Goal: Task Accomplishment & Management: Use online tool/utility

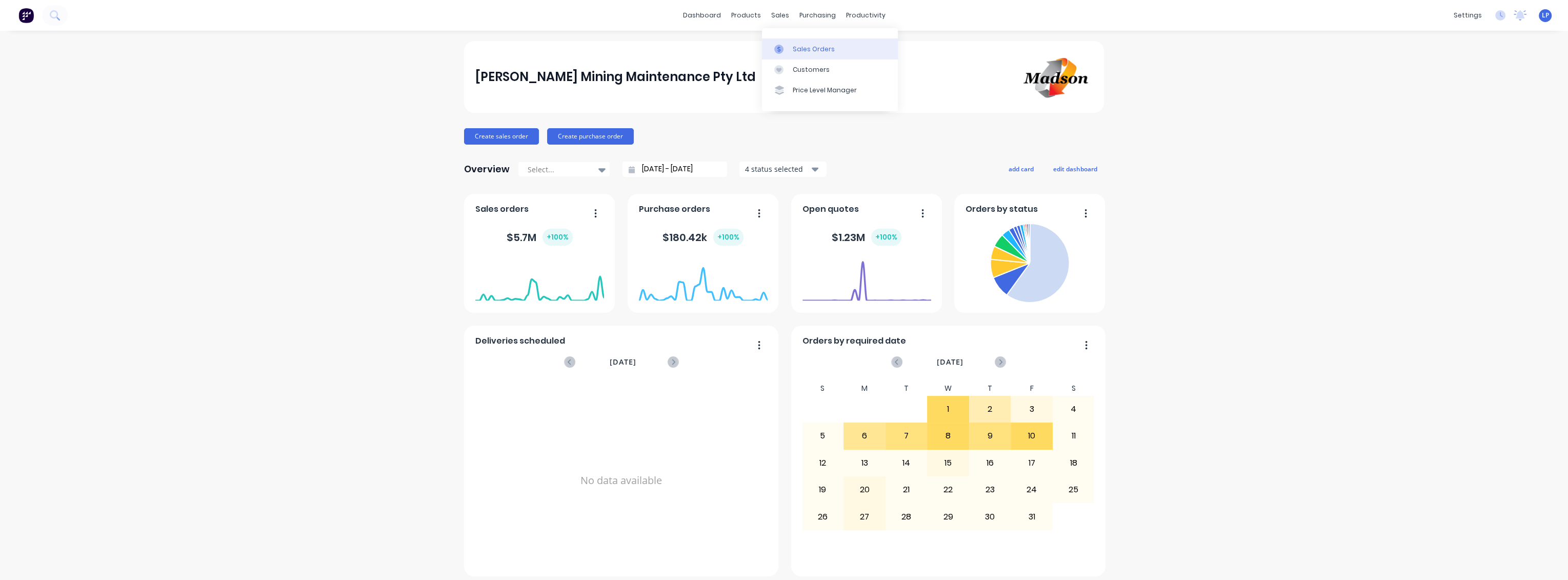
click at [806, 50] on div "Sales Orders" at bounding box center [814, 49] width 42 height 9
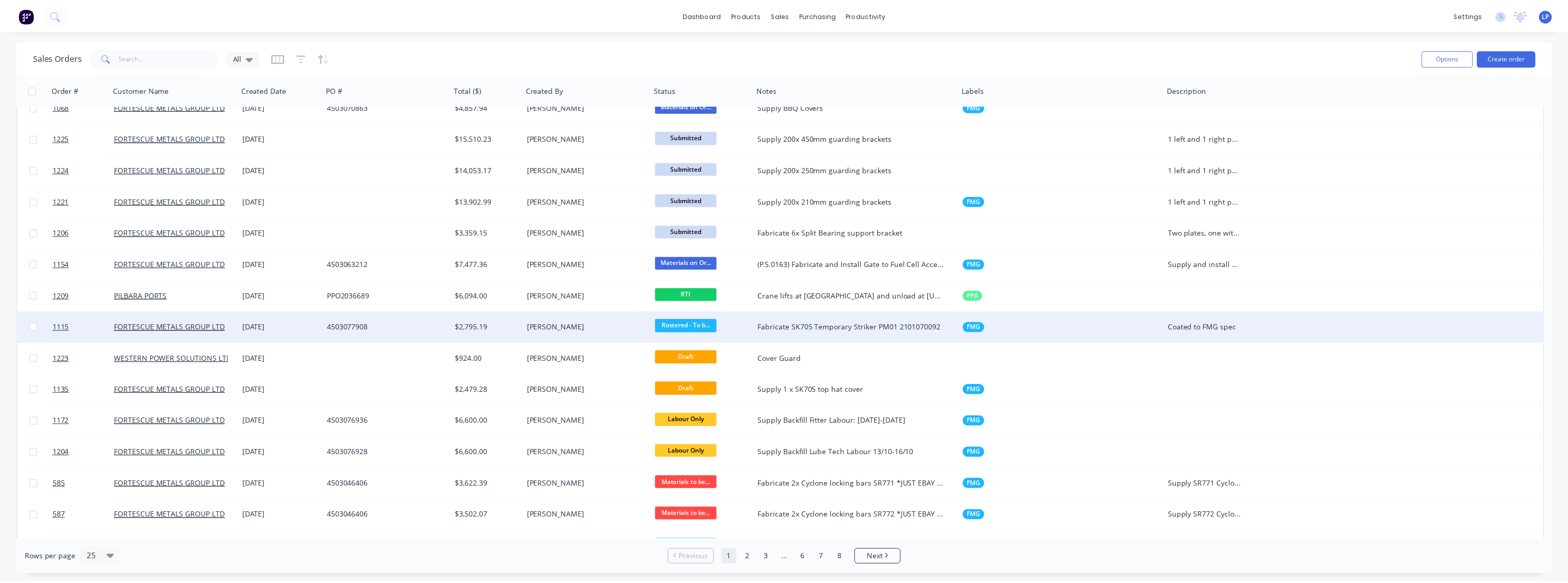
scroll to position [229, 0]
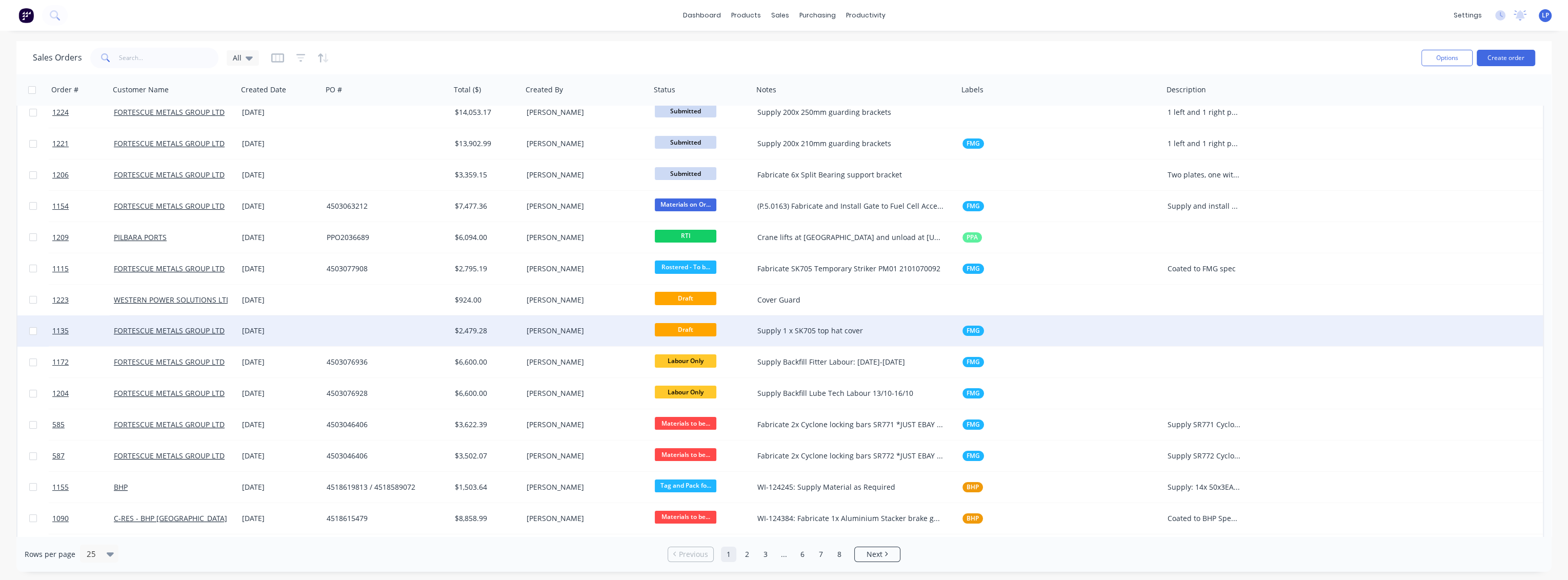
click at [809, 338] on div "Supply 1 x SK705 top hat cover" at bounding box center [855, 330] width 205 height 31
click at [584, 330] on div "[PERSON_NAME]" at bounding box center [584, 330] width 114 height 10
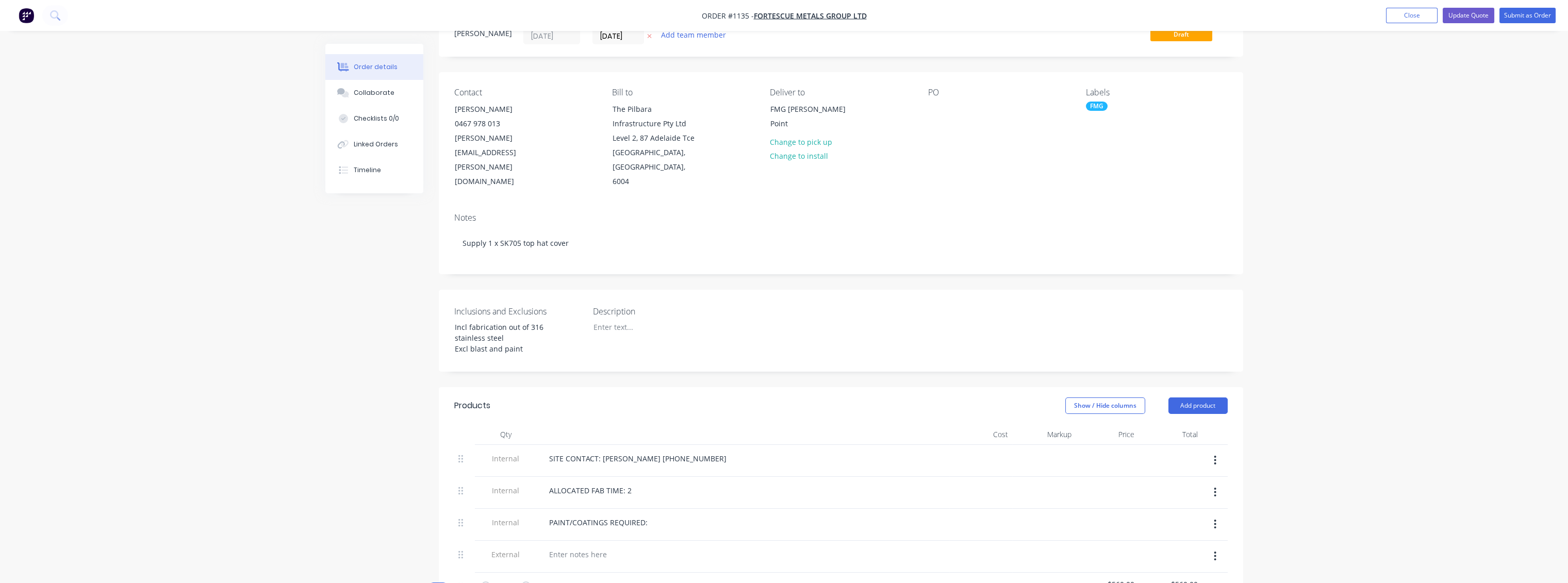
scroll to position [229, 0]
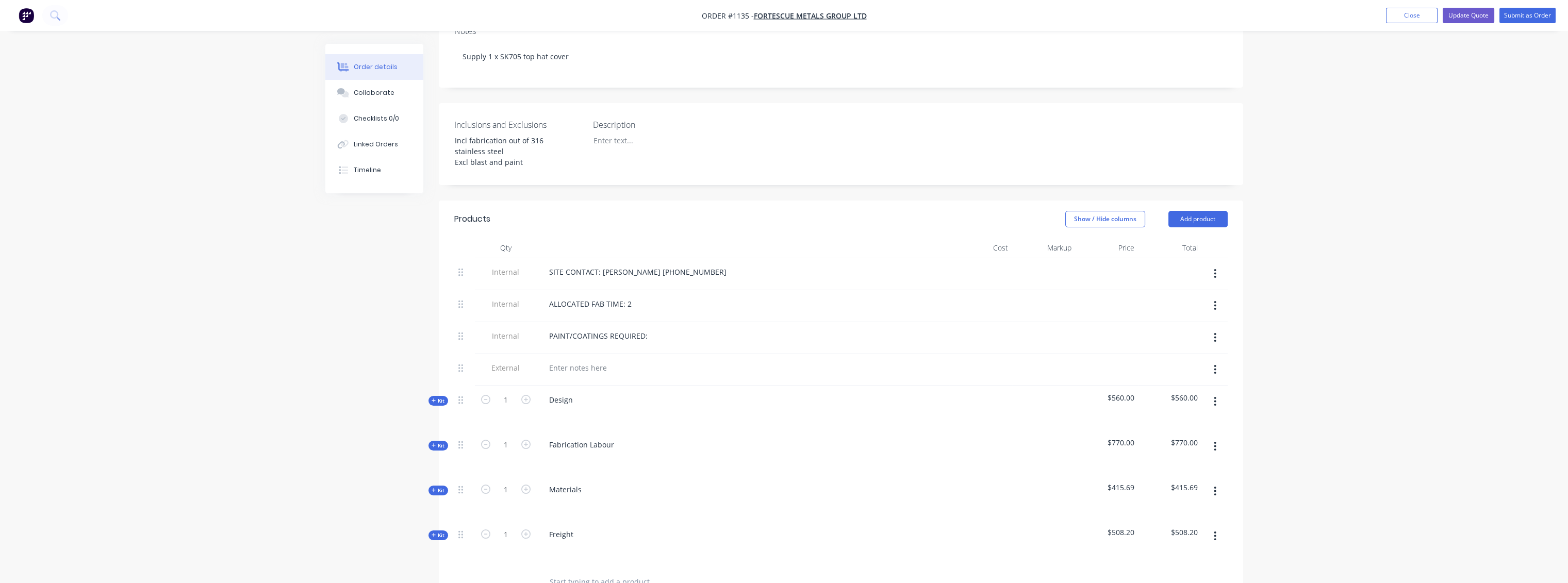
drag, startPoint x: 439, startPoint y: 474, endPoint x: 494, endPoint y: 443, distance: 63.1
click at [439, 486] on span "Kit" at bounding box center [438, 490] width 13 height 8
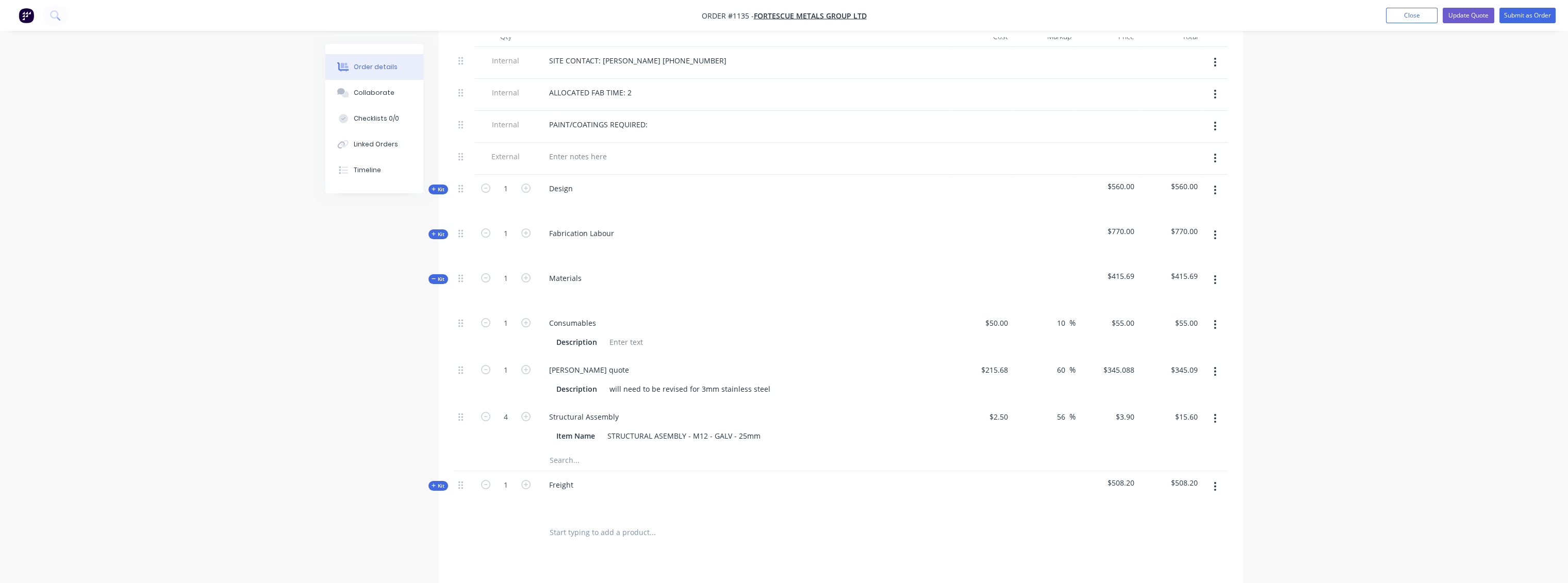
scroll to position [457, 0]
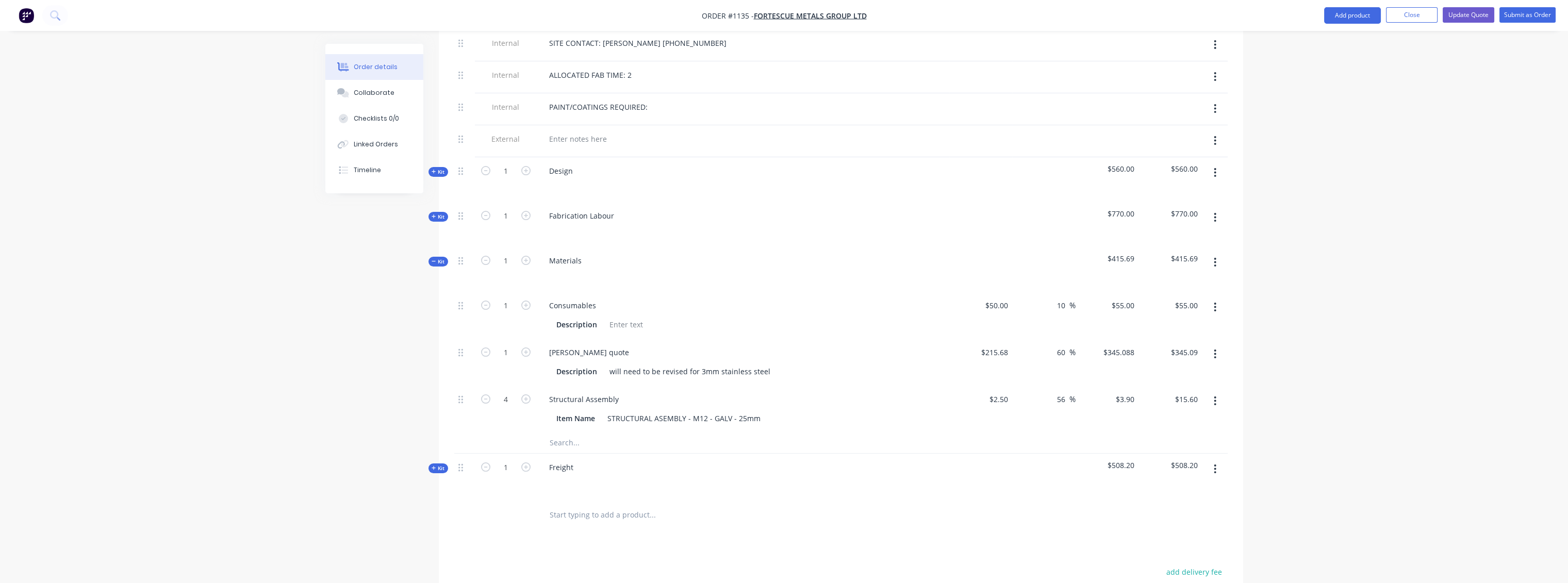
click at [433, 214] on icon "button" at bounding box center [433, 216] width 5 height 5
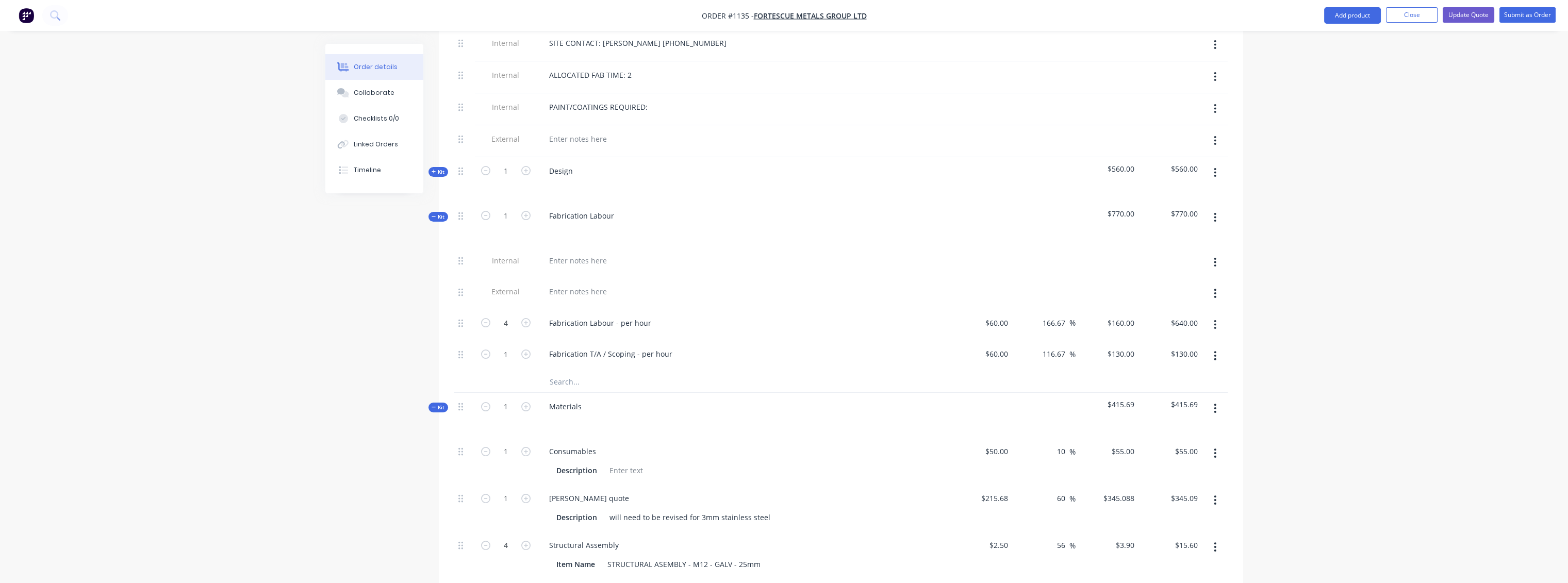
click at [434, 214] on icon "button" at bounding box center [433, 216] width 5 height 5
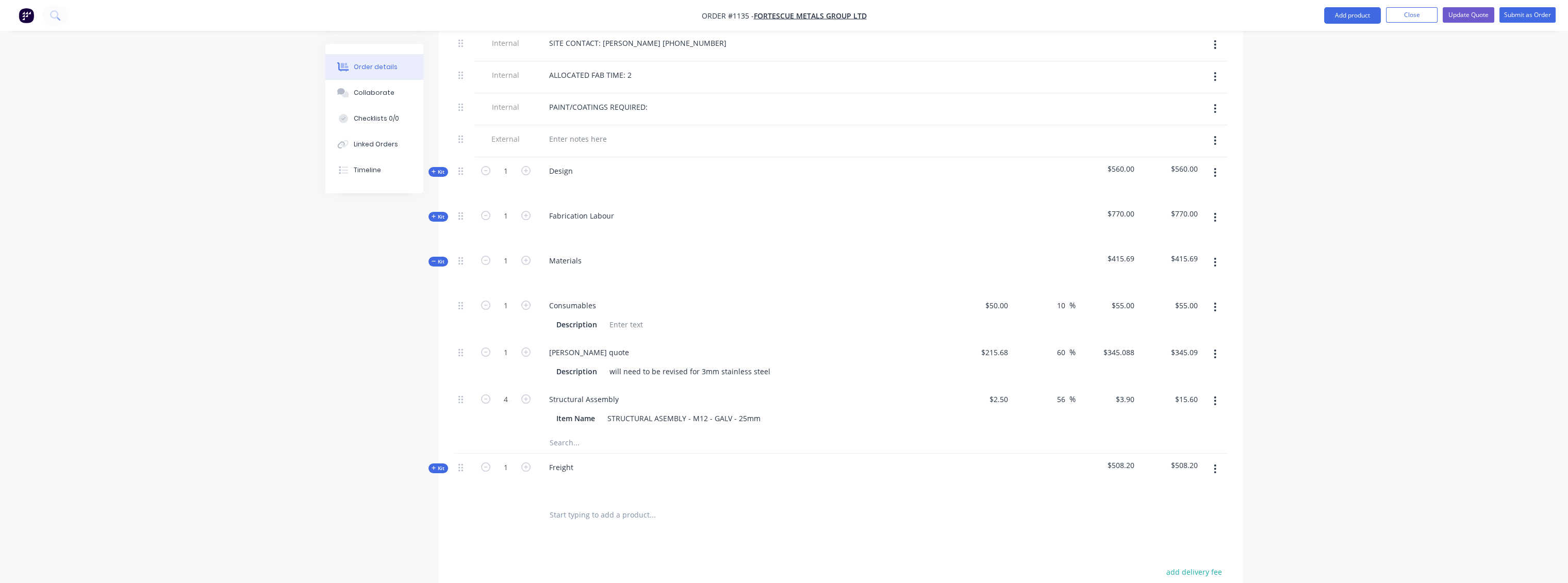
drag, startPoint x: 1008, startPoint y: 338, endPoint x: 1030, endPoint y: 338, distance: 22.0
click at [1008, 345] on input "$215.68" at bounding box center [996, 352] width 32 height 15
click at [1091, 360] on div "$345.088 $345.088" at bounding box center [1107, 362] width 64 height 47
type input "$583.00"
type input "$932.80"
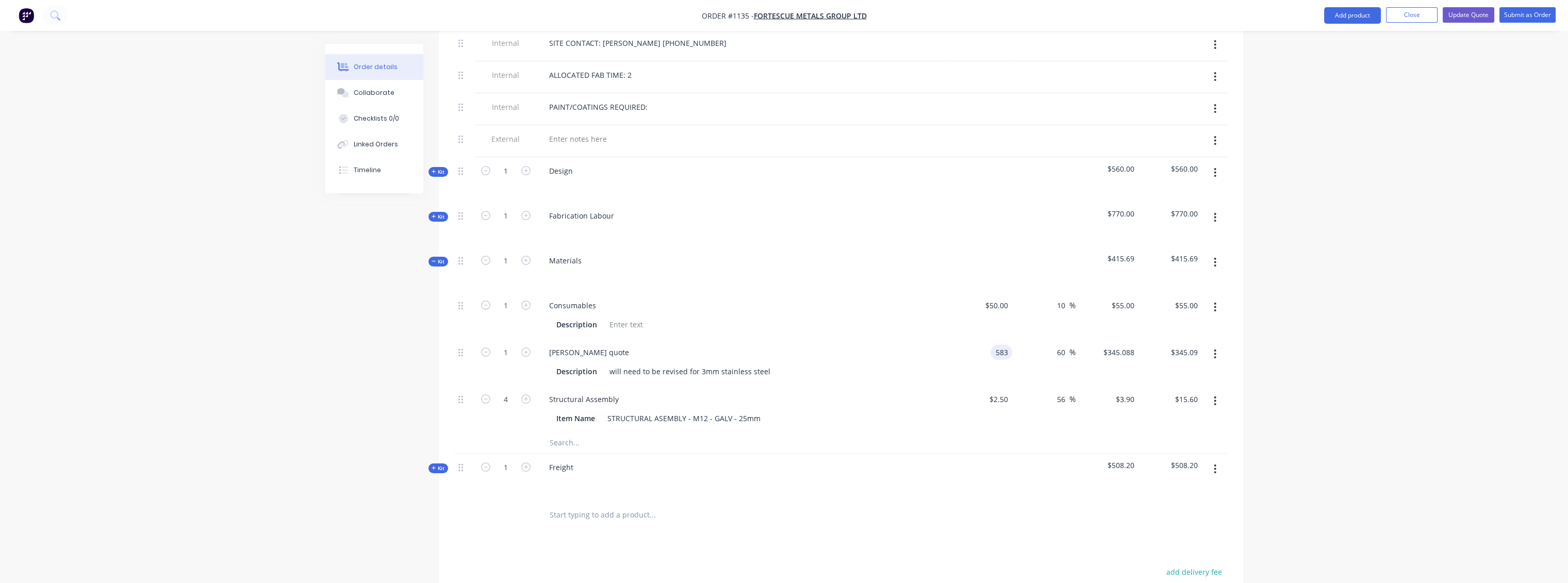
type input "$932.80"
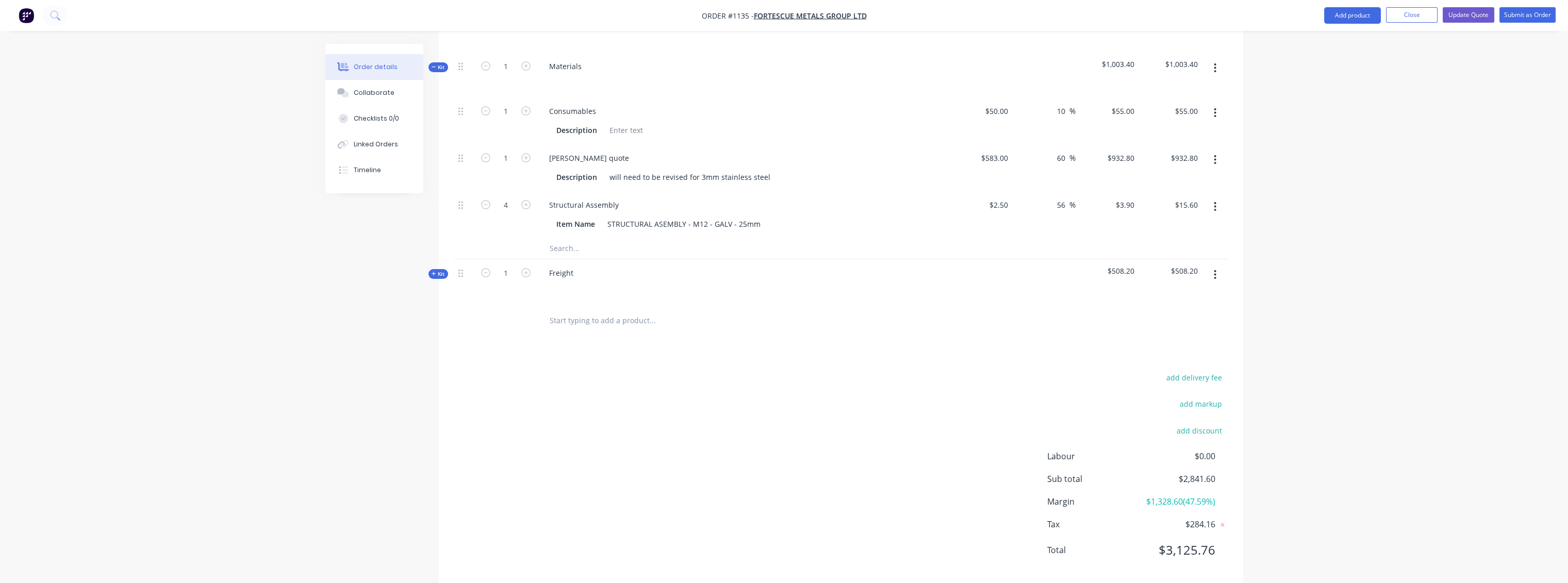
scroll to position [654, 0]
click at [373, 100] on button "Collaborate" at bounding box center [374, 92] width 98 height 26
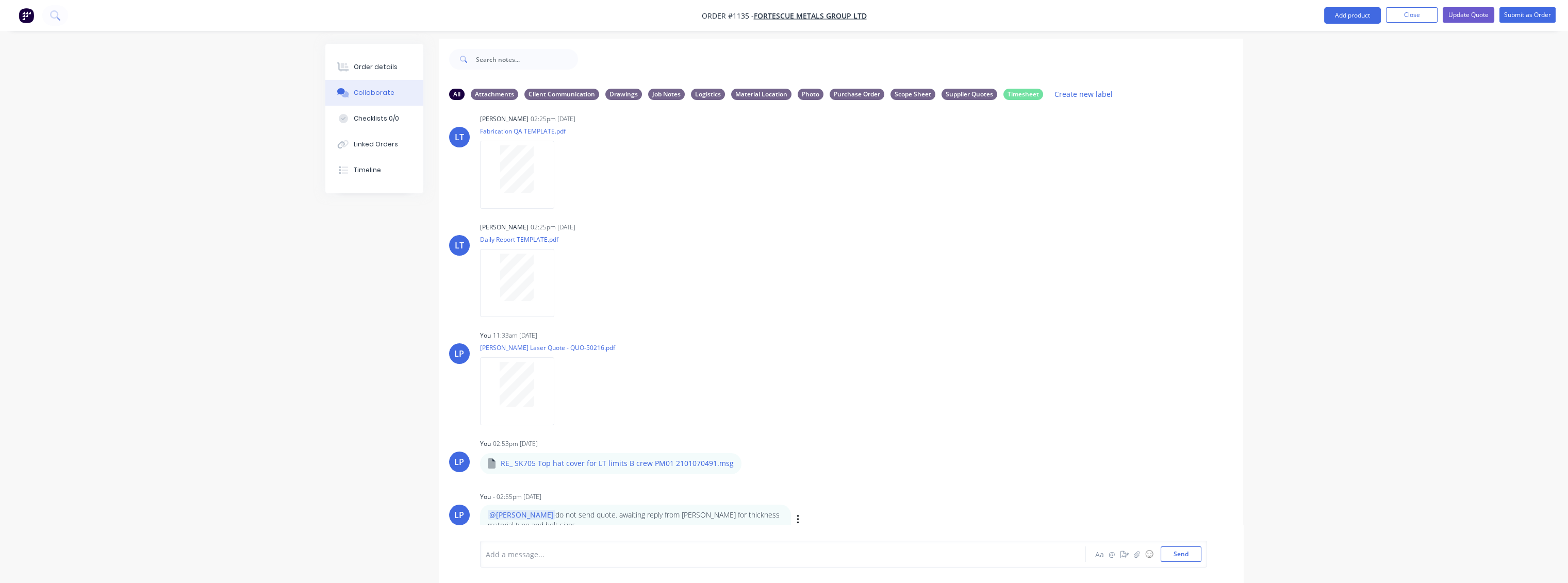
scroll to position [16, 0]
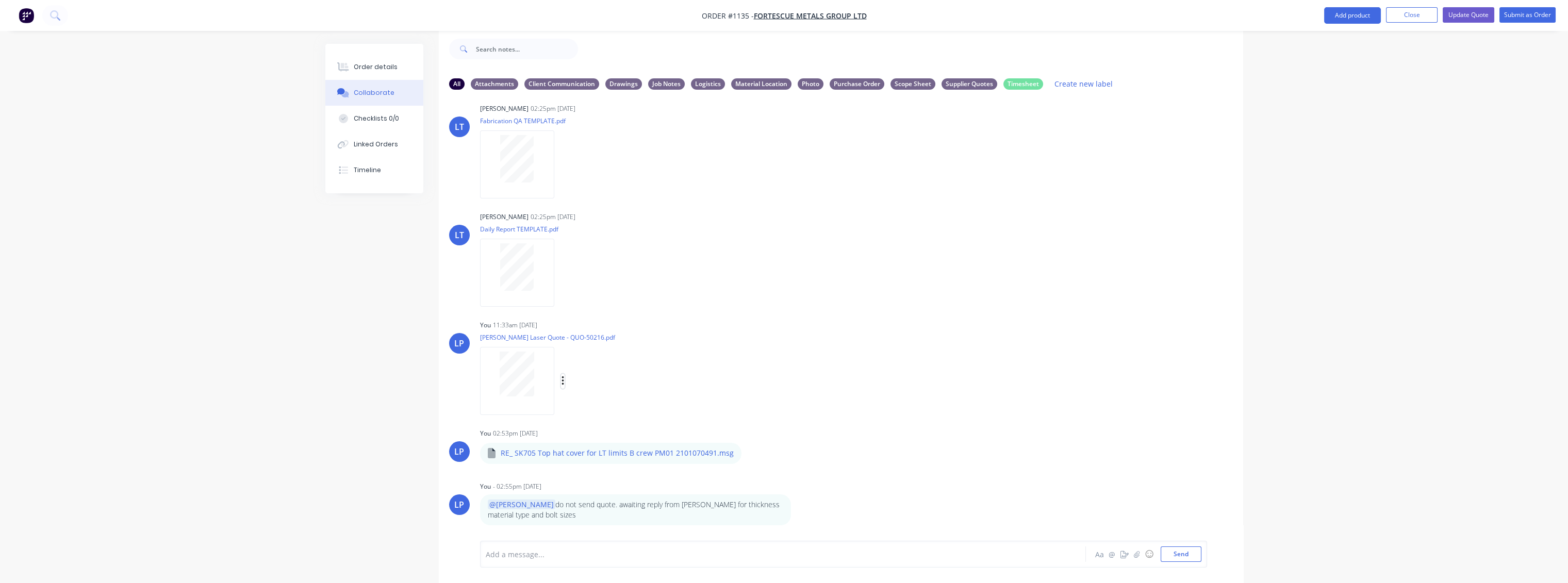
click at [563, 380] on icon "button" at bounding box center [562, 381] width 3 height 12
click at [602, 432] on button "Delete" at bounding box center [630, 431] width 116 height 23
click at [566, 547] on div "Add a message..." at bounding box center [754, 554] width 537 height 16
drag, startPoint x: 1189, startPoint y: 554, endPoint x: 1192, endPoint y: 549, distance: 5.8
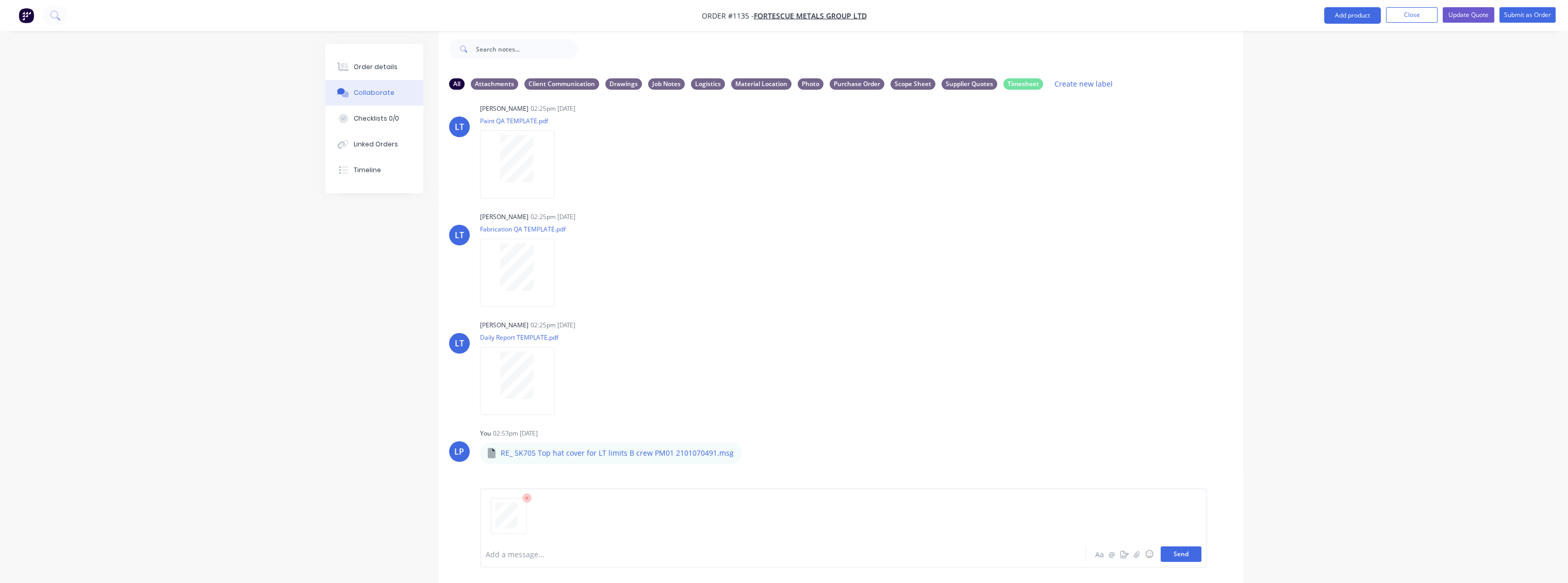
click at [1189, 554] on button "Send" at bounding box center [1181, 554] width 41 height 16
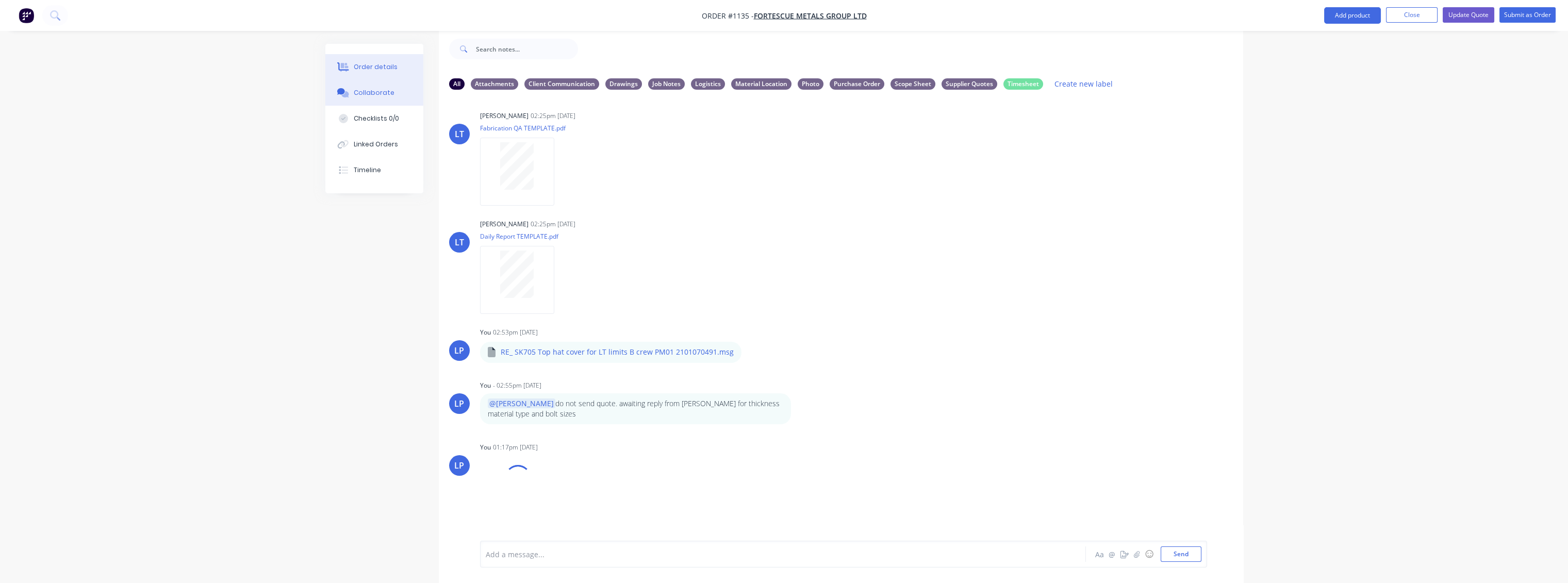
scroll to position [229, 0]
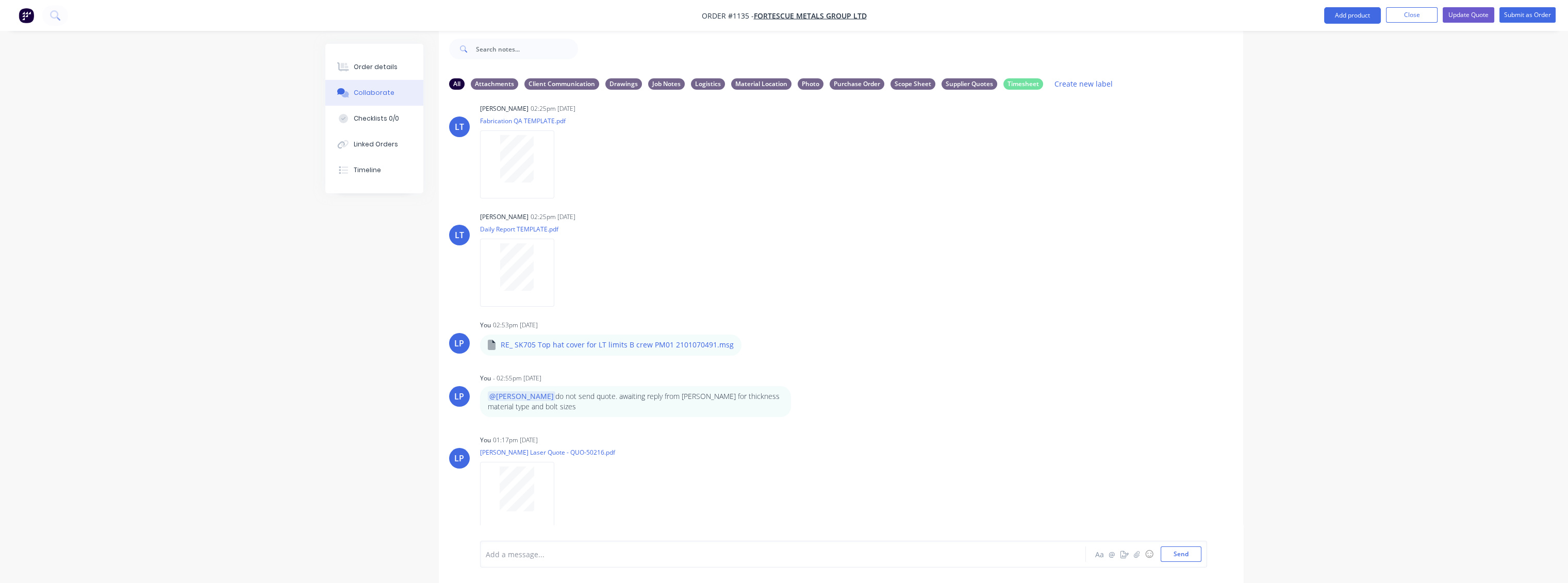
drag, startPoint x: 1466, startPoint y: 16, endPoint x: 1301, endPoint y: 348, distance: 370.7
click at [1301, 351] on div "Order details Collaborate Checklists 0/0 Linked Orders Timeline Order details C…" at bounding box center [784, 283] width 1568 height 598
drag, startPoint x: 388, startPoint y: 67, endPoint x: 286, endPoint y: 156, distance: 135.4
click at [286, 160] on div "Order details Collaborate Checklists 0/0 Linked Orders Timeline Order details C…" at bounding box center [784, 283] width 1568 height 598
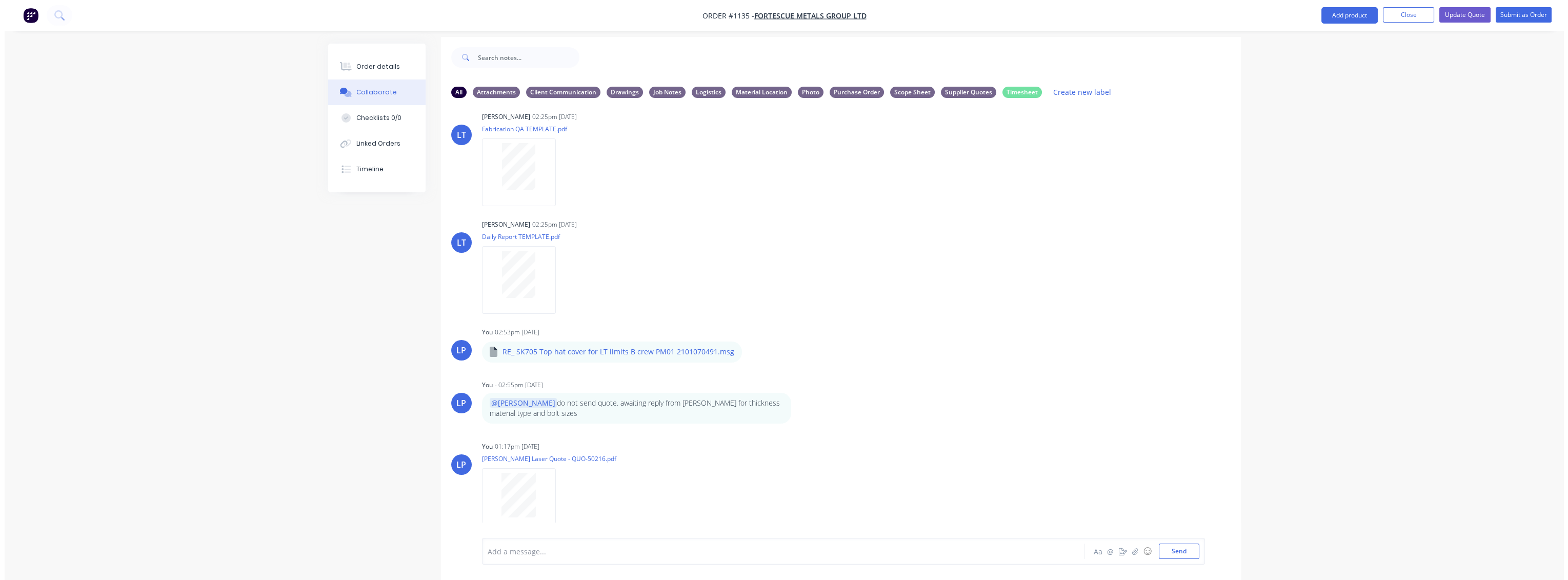
scroll to position [0, 0]
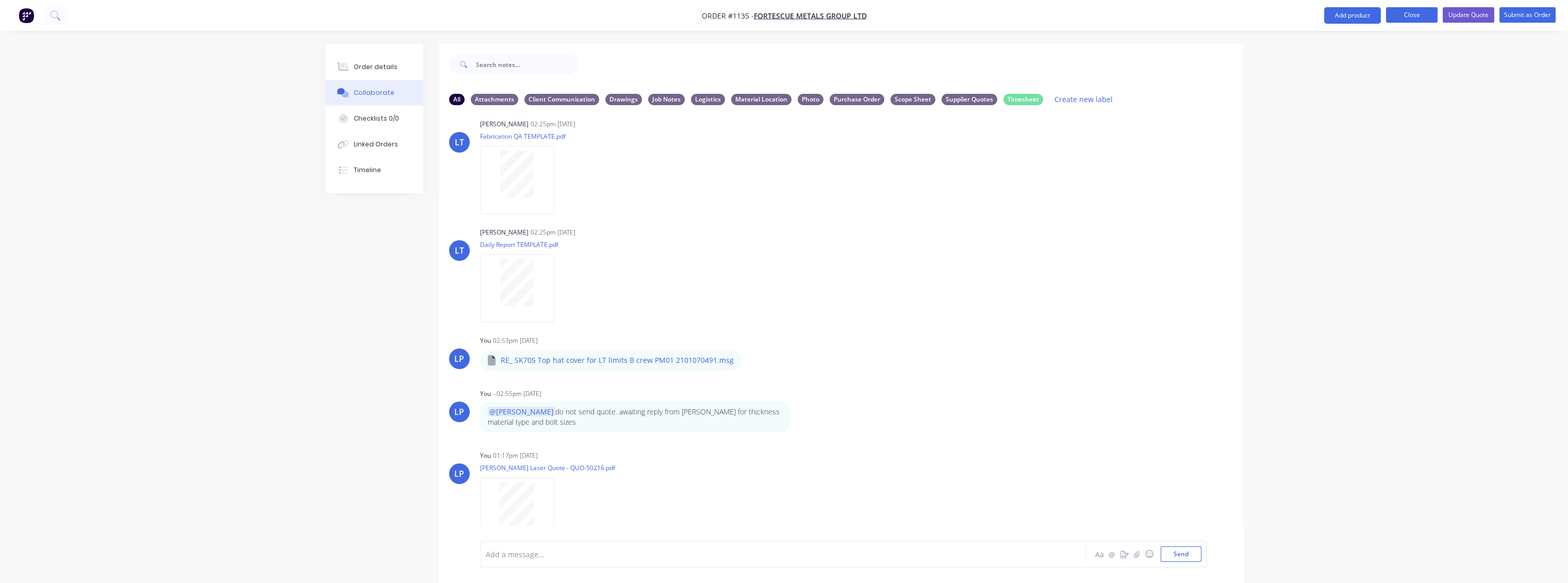
drag, startPoint x: 1408, startPoint y: 18, endPoint x: 1392, endPoint y: 32, distance: 21.3
click at [1409, 18] on button "Close" at bounding box center [1411, 15] width 52 height 16
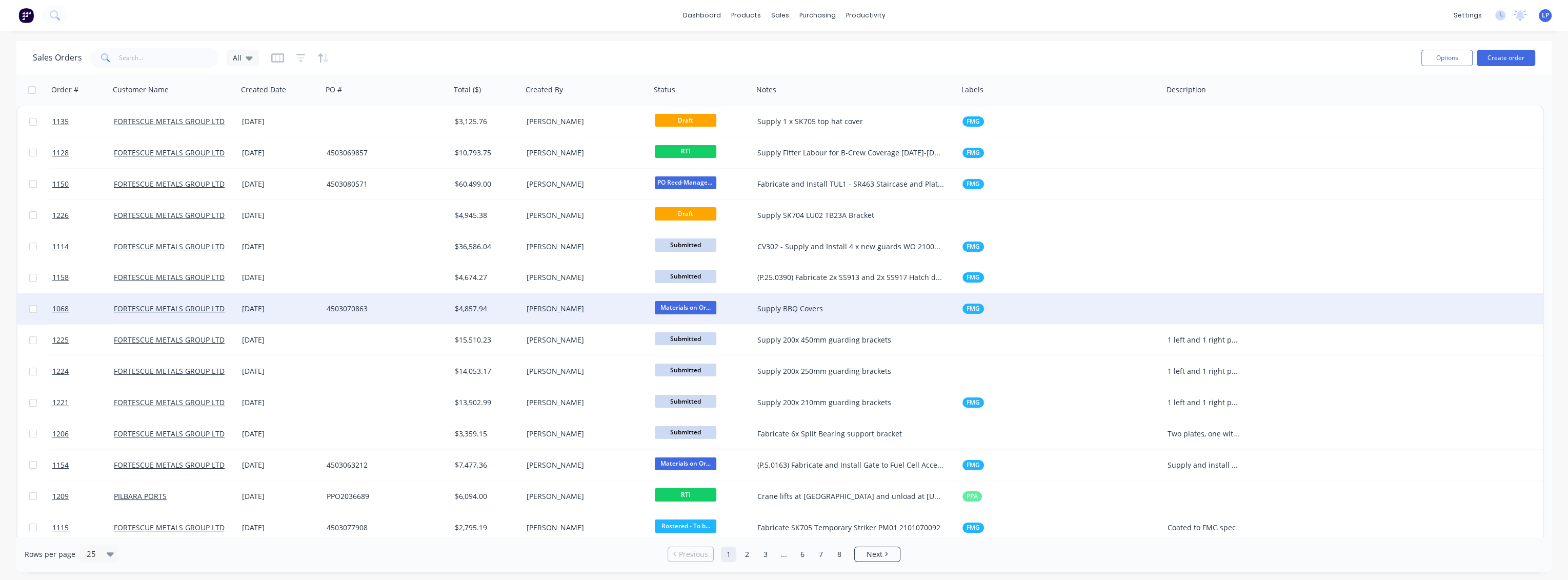
click at [806, 310] on div "Supply BBQ Covers" at bounding box center [851, 309] width 187 height 10
click at [596, 313] on div "[PERSON_NAME]" at bounding box center [584, 309] width 114 height 10
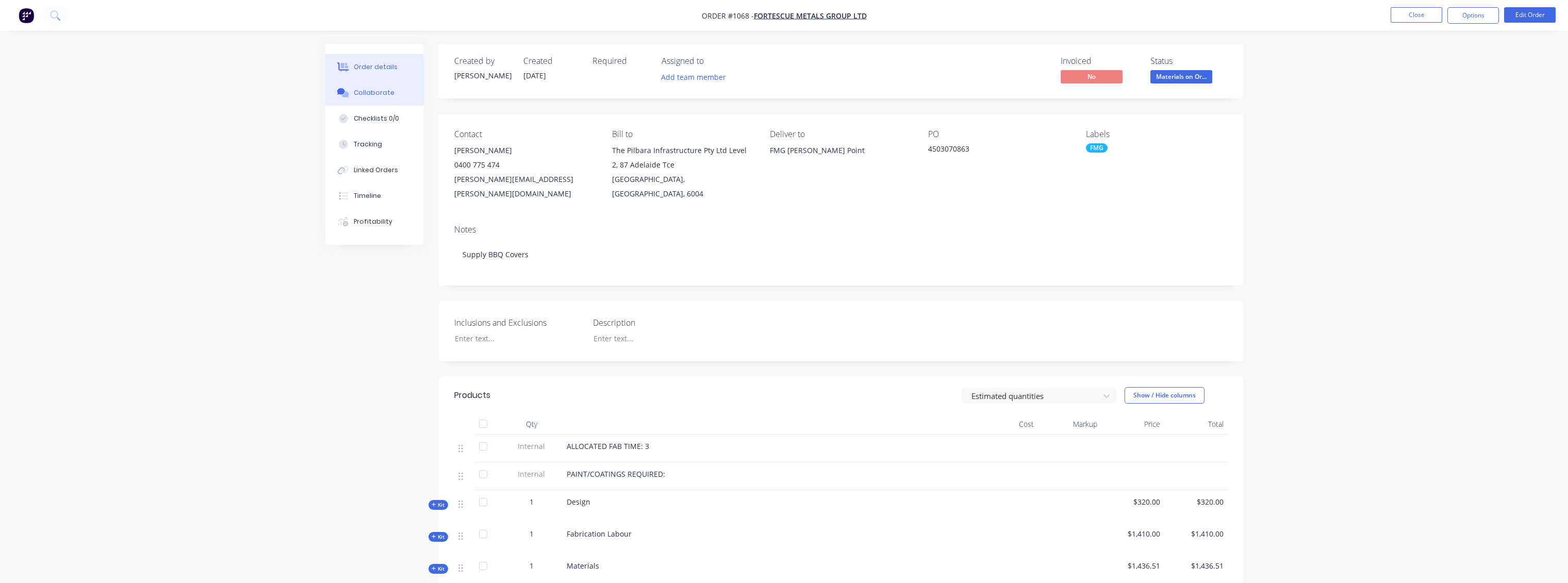
click at [383, 88] on div "Collaborate" at bounding box center [374, 92] width 41 height 9
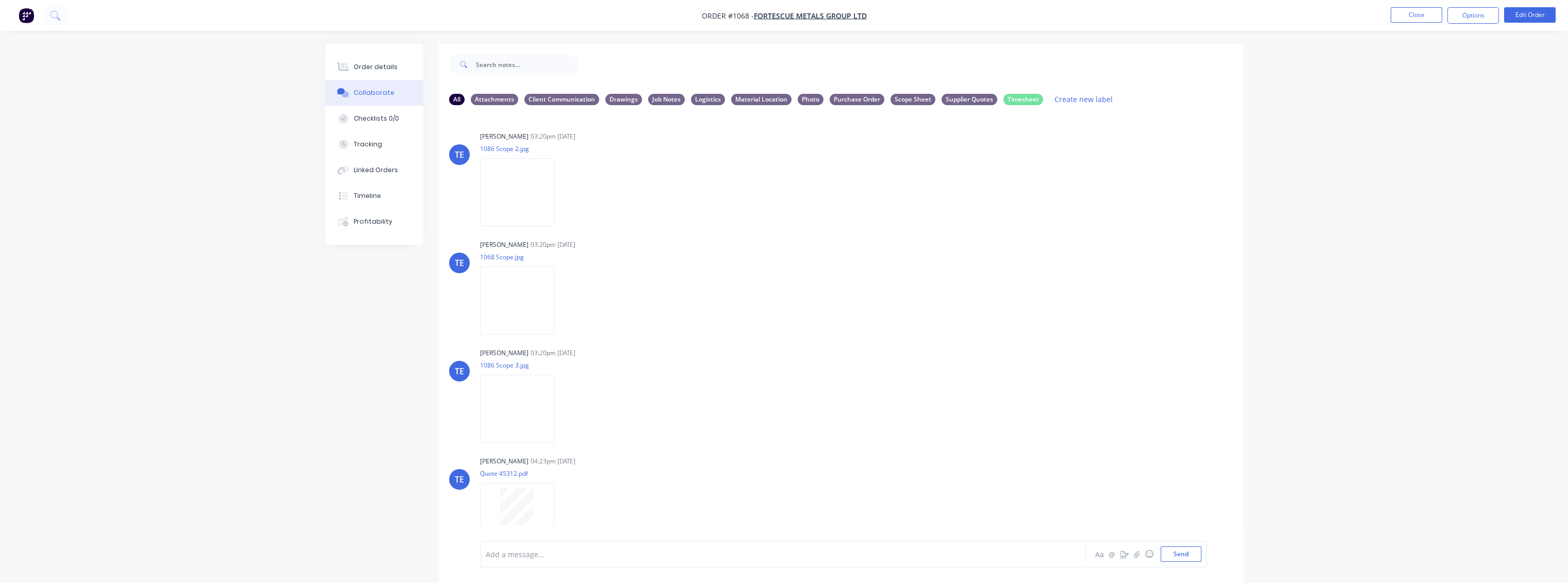
click at [263, 130] on div "Order details Collaborate Checklists 0/0 Tracking Linked Orders Timeline Profit…" at bounding box center [784, 299] width 1568 height 598
click at [1402, 14] on button "Close" at bounding box center [1416, 15] width 52 height 16
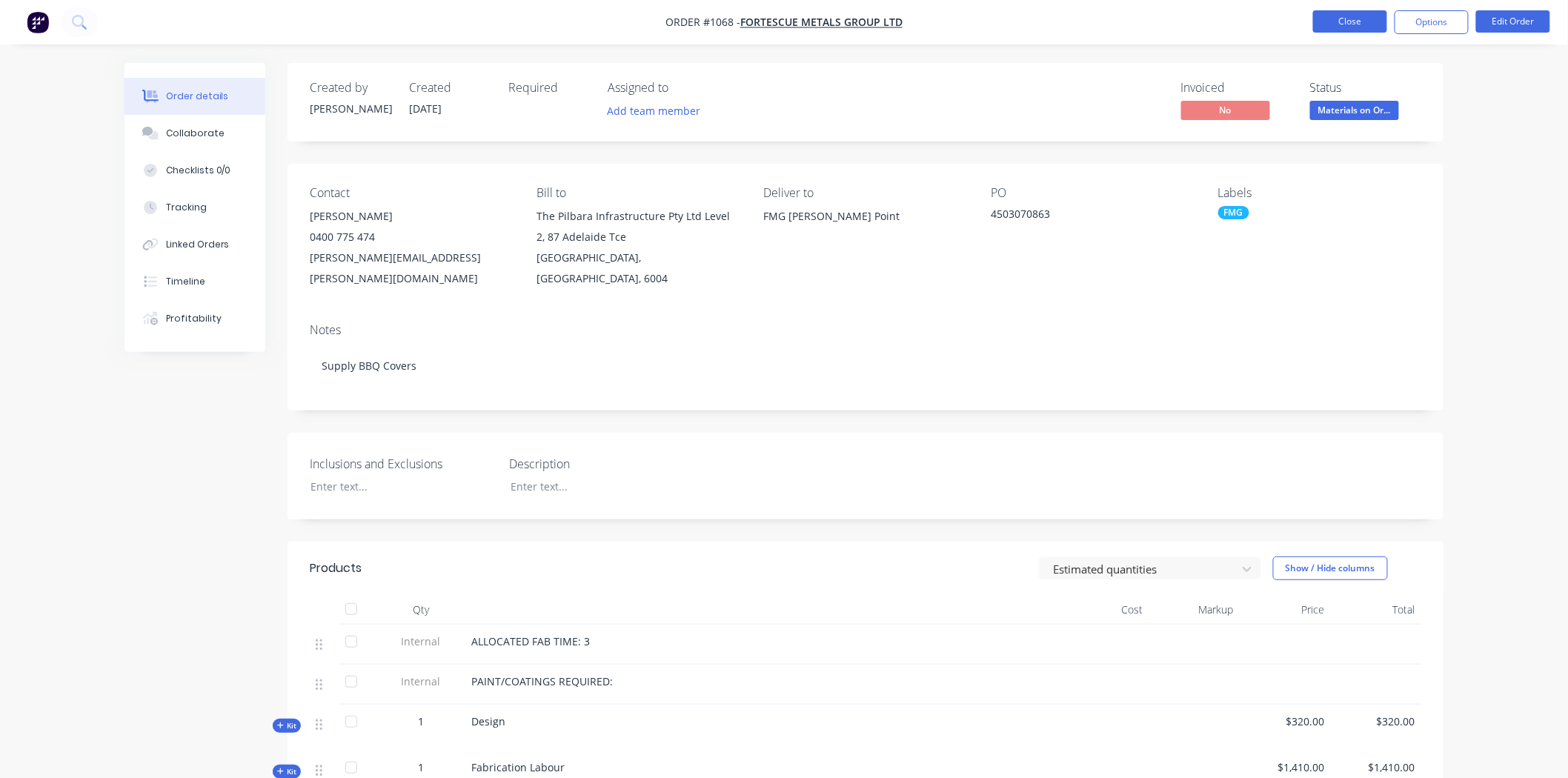
click at [1354, 24] on button "Close" at bounding box center [1350, 22] width 74 height 23
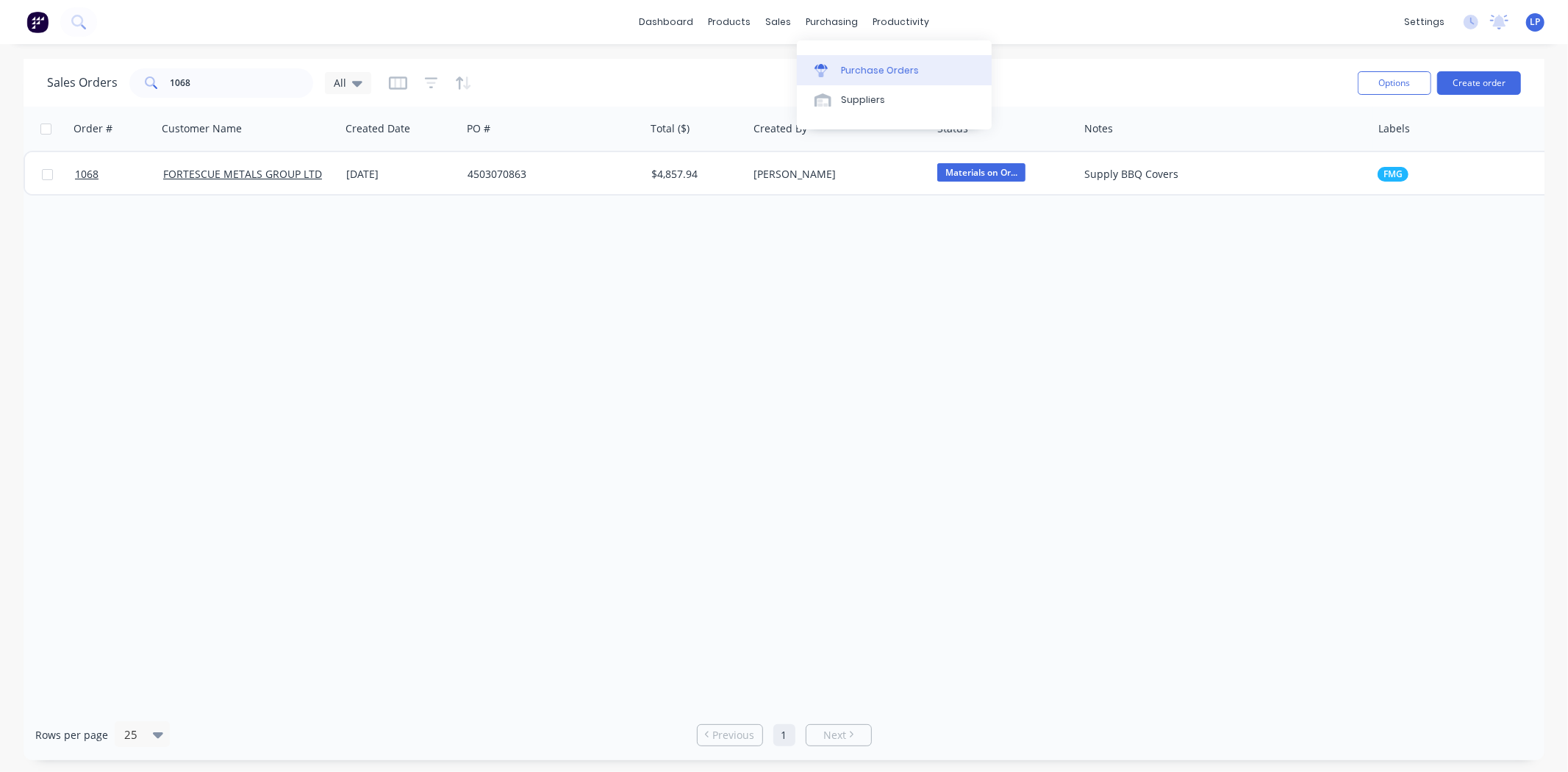
click at [857, 67] on div "Purchase Orders" at bounding box center [879, 70] width 78 height 13
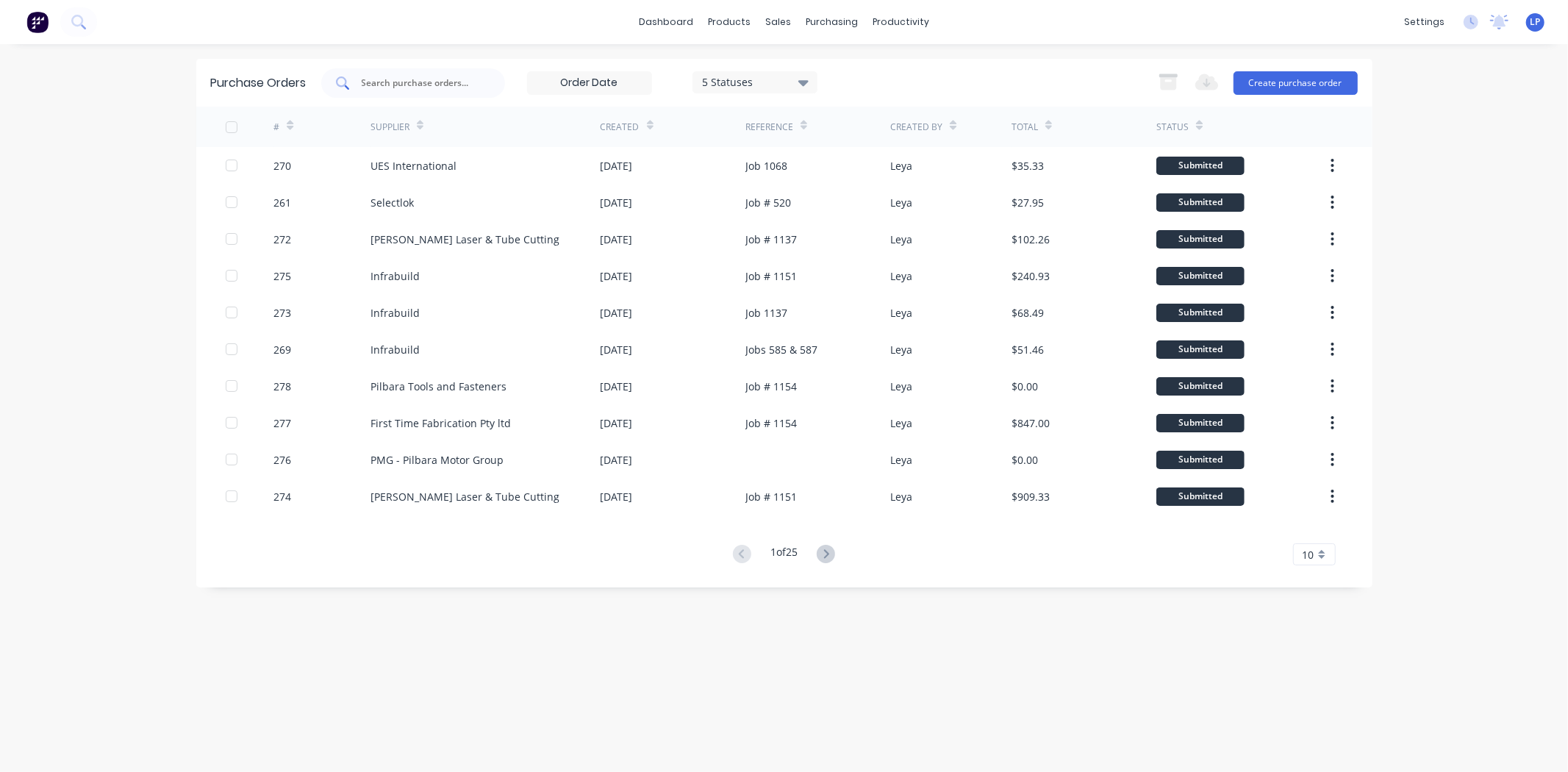
click at [476, 81] on div at bounding box center [413, 82] width 184 height 29
type input "repco"
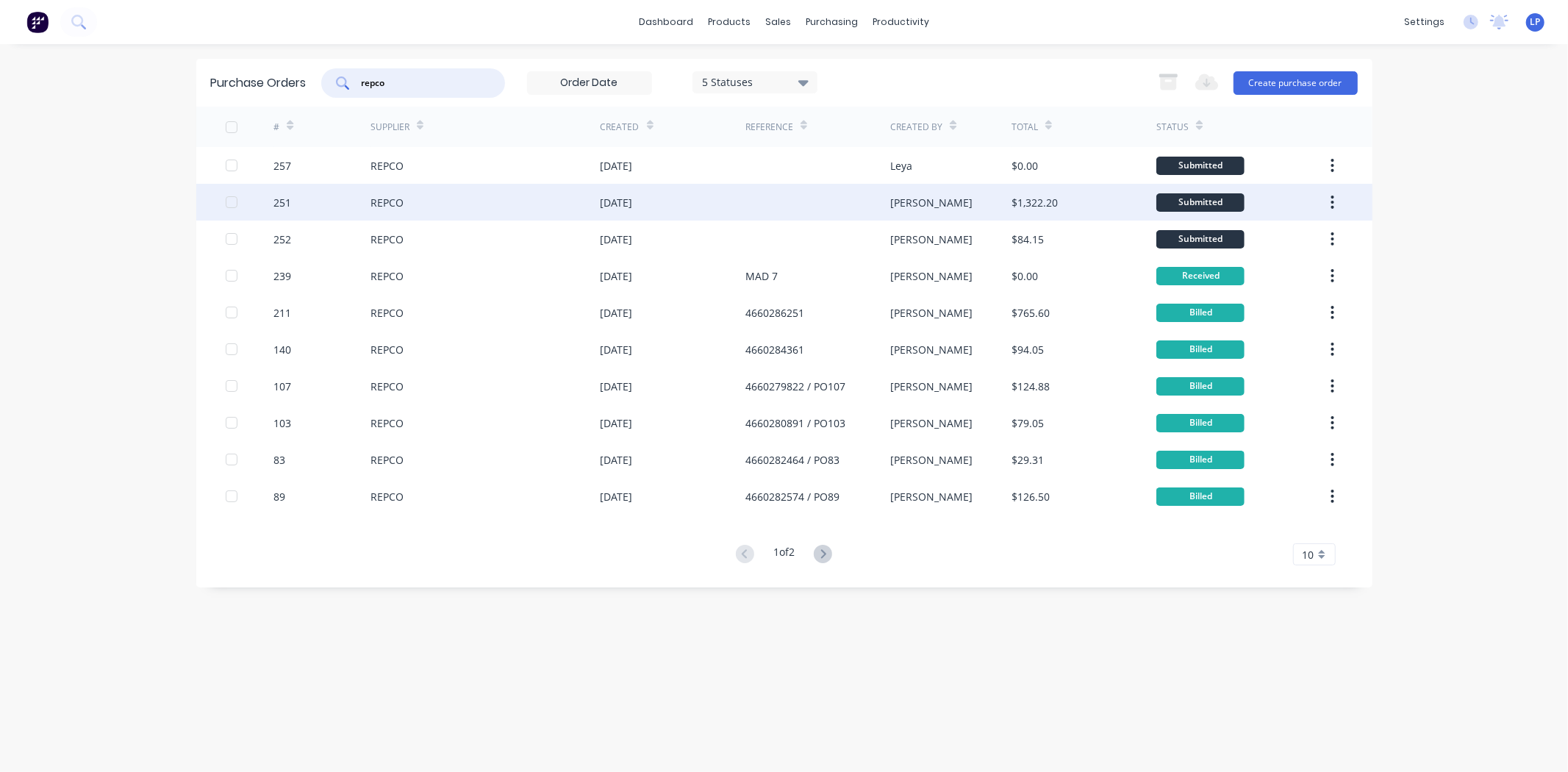
click at [422, 207] on div "REPCO" at bounding box center [485, 202] width 230 height 36
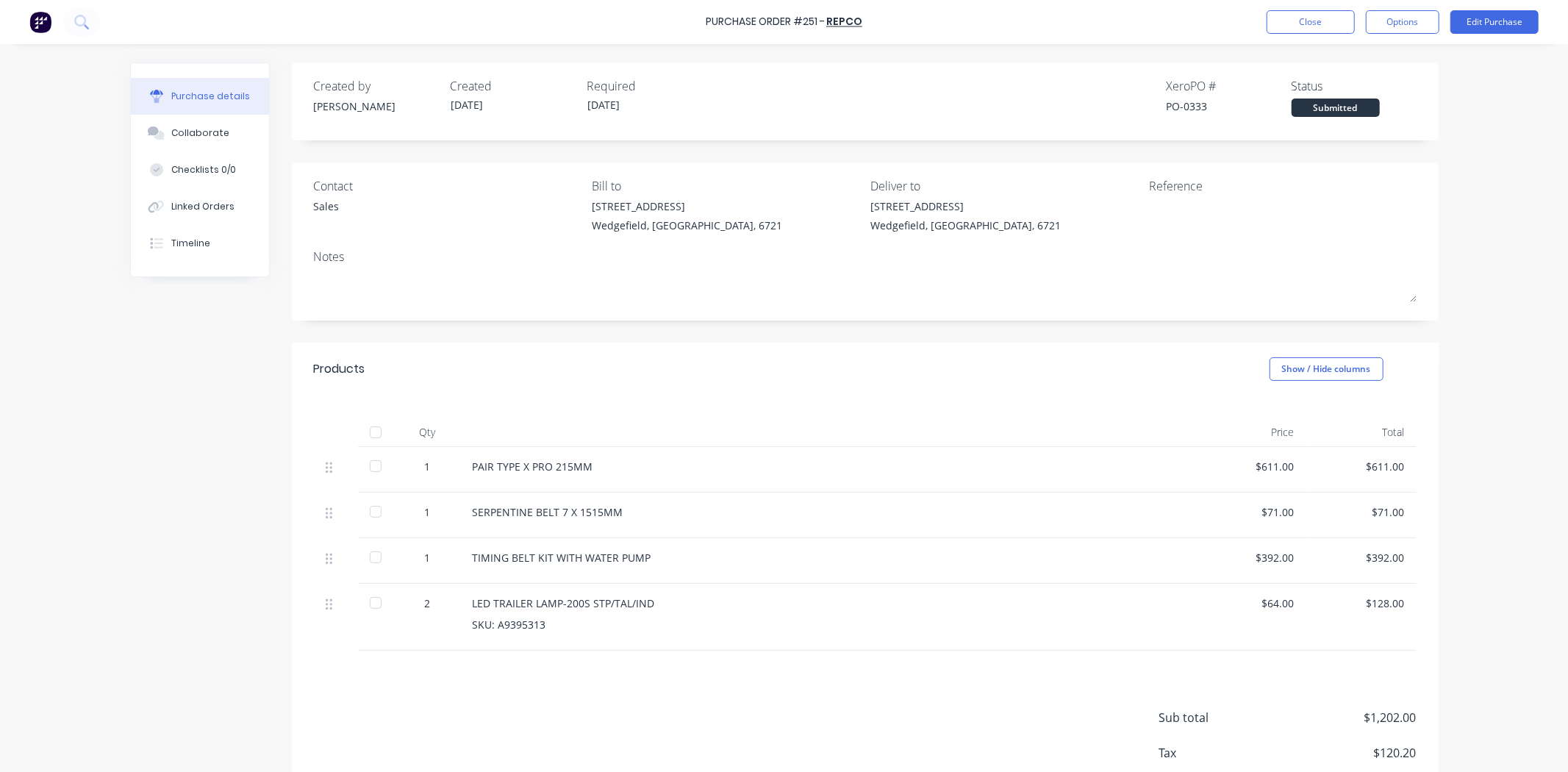
click at [996, 405] on div "Qty Price Total 1 PAIR TYPE X PRO 215MM $611.00 $611.00 1 SERPENTINE BELT 7 X 1…" at bounding box center [864, 522] width 1147 height 255
drag, startPoint x: 431, startPoint y: 434, endPoint x: 413, endPoint y: 430, distance: 18.4
click at [413, 430] on div "Qty" at bounding box center [427, 432] width 66 height 29
click at [502, 422] on div at bounding box center [828, 432] width 734 height 29
drag, startPoint x: 431, startPoint y: 436, endPoint x: 410, endPoint y: 436, distance: 21.0
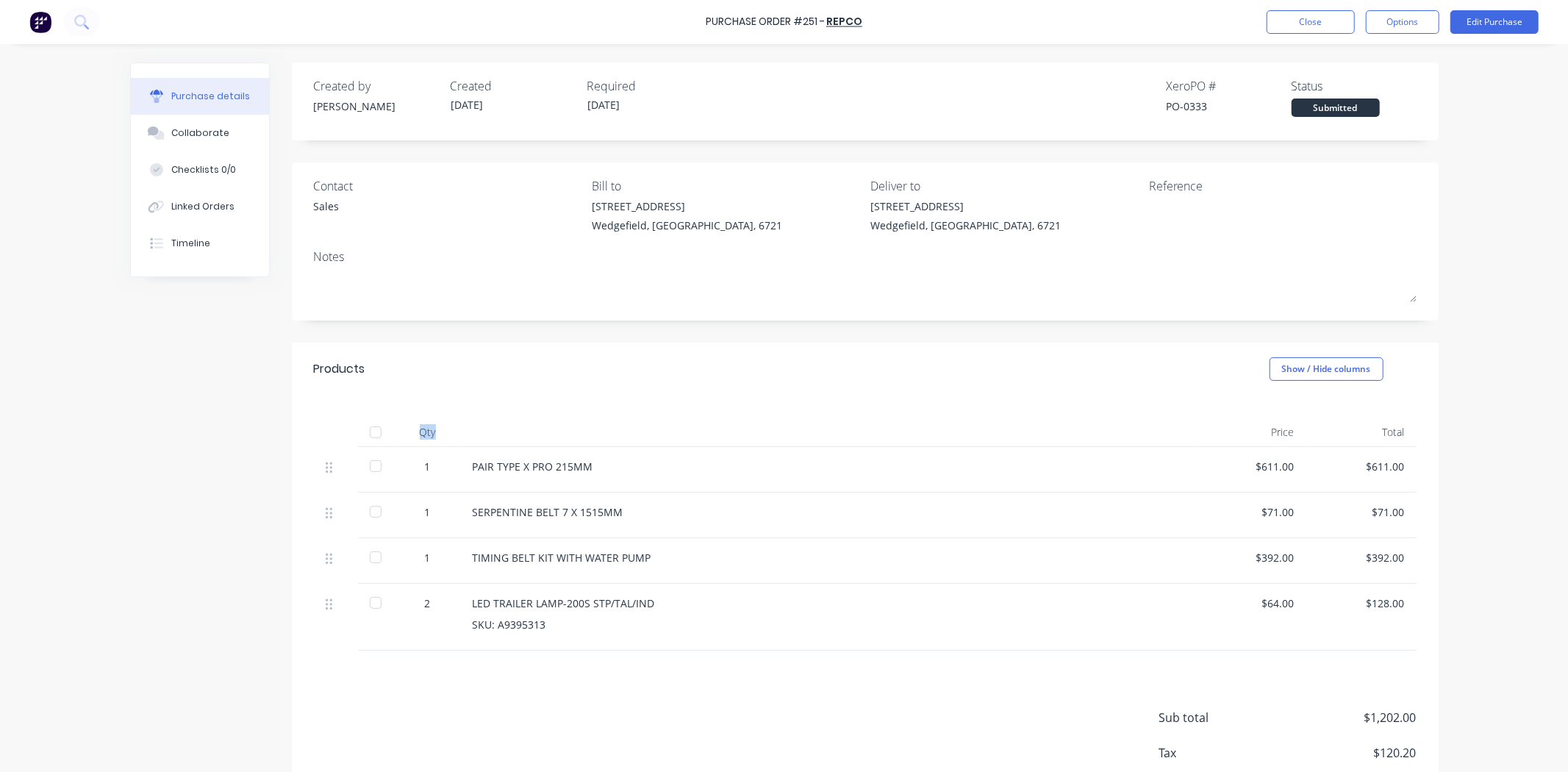
click at [410, 436] on div "Qty" at bounding box center [427, 432] width 66 height 29
click at [615, 418] on div at bounding box center [828, 432] width 734 height 29
drag, startPoint x: 432, startPoint y: 436, endPoint x: 405, endPoint y: 432, distance: 27.3
click at [405, 432] on div "Qty" at bounding box center [427, 432] width 66 height 29
click at [743, 397] on div "Qty Price Total 1 PAIR TYPE X PRO 215MM $611.00 $611.00 1 SERPENTINE BELT 7 X 1…" at bounding box center [864, 522] width 1147 height 255
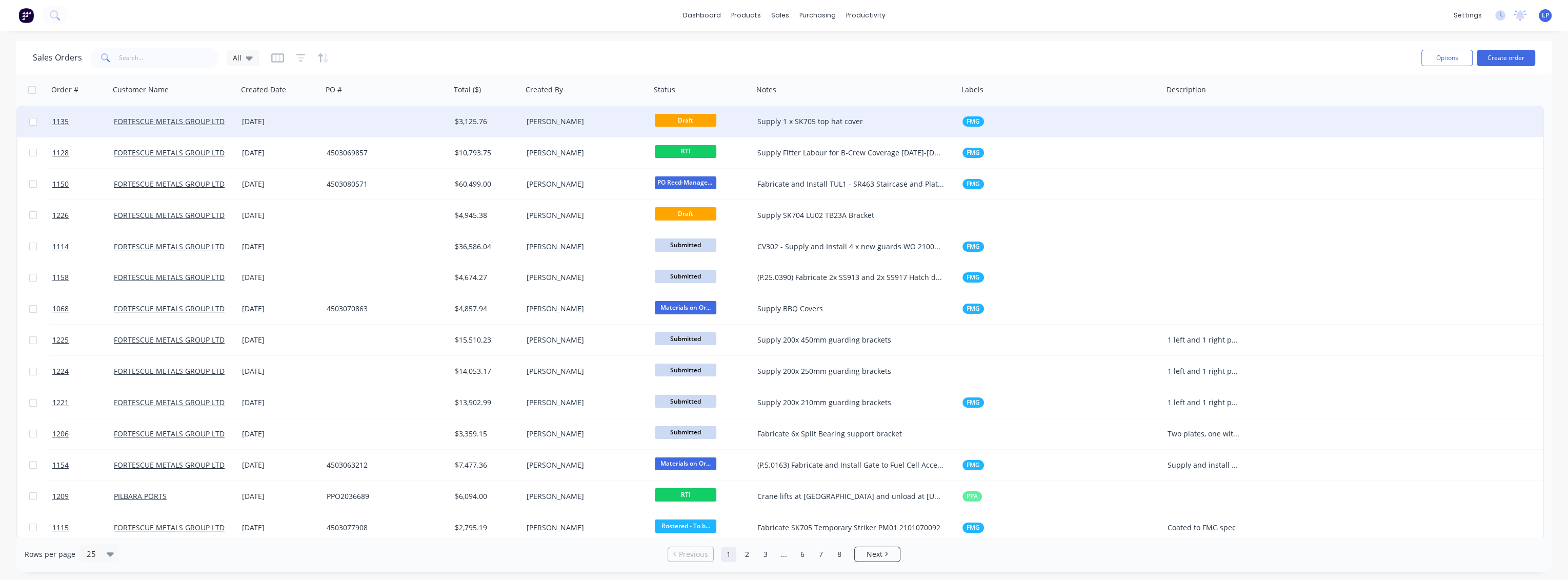
click at [831, 124] on div "Supply 1 x SK705 top hat cover" at bounding box center [851, 122] width 187 height 10
click at [316, 132] on div "[DATE]" at bounding box center [280, 121] width 85 height 31
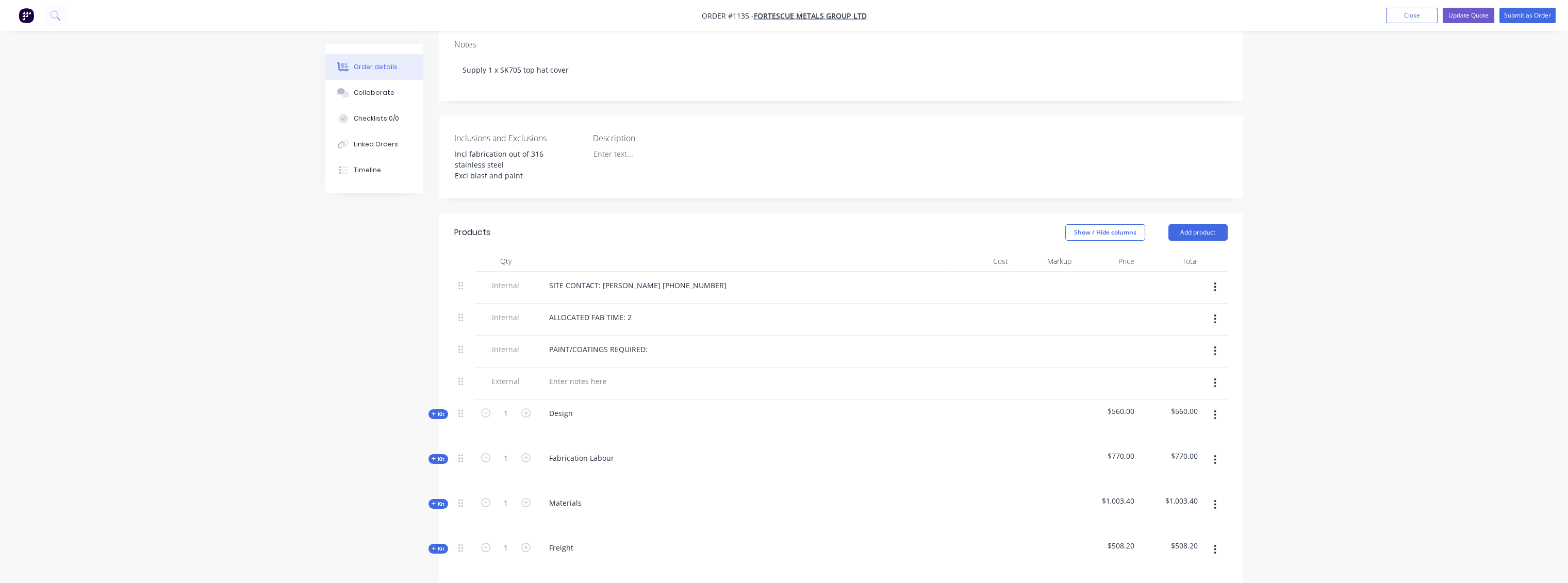
scroll to position [229, 0]
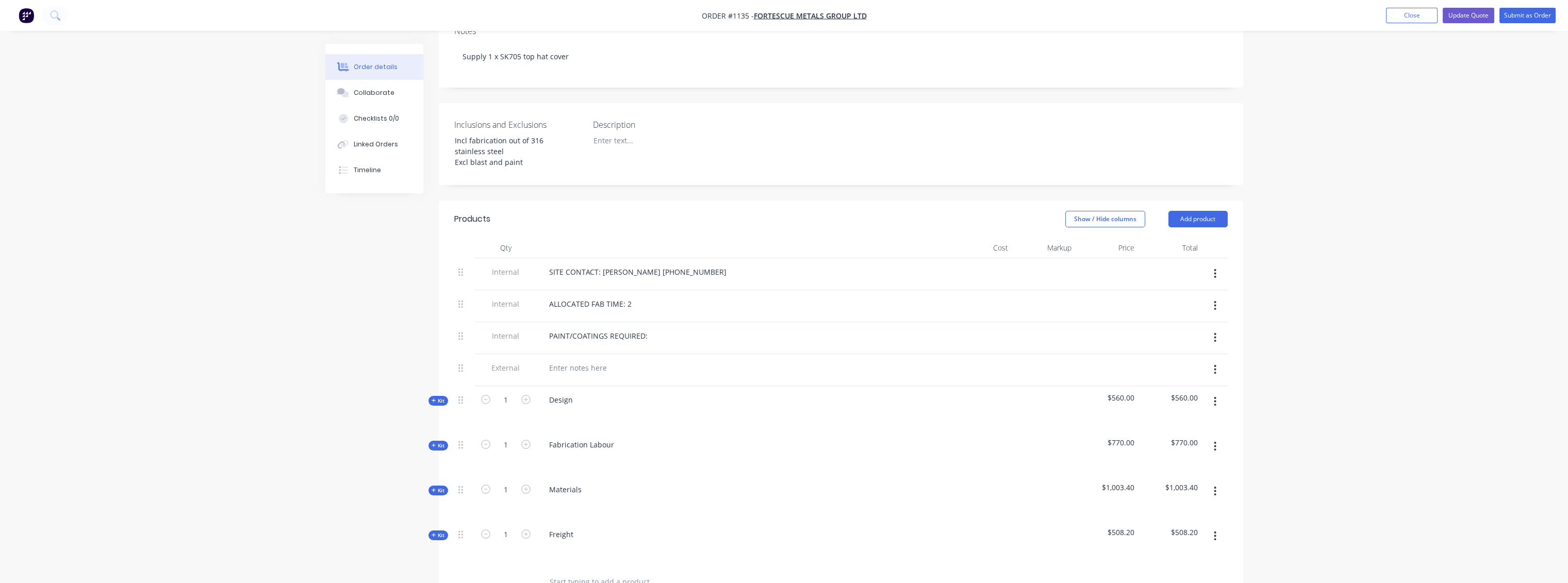
click at [441, 485] on button "Kit" at bounding box center [439, 490] width 20 height 10
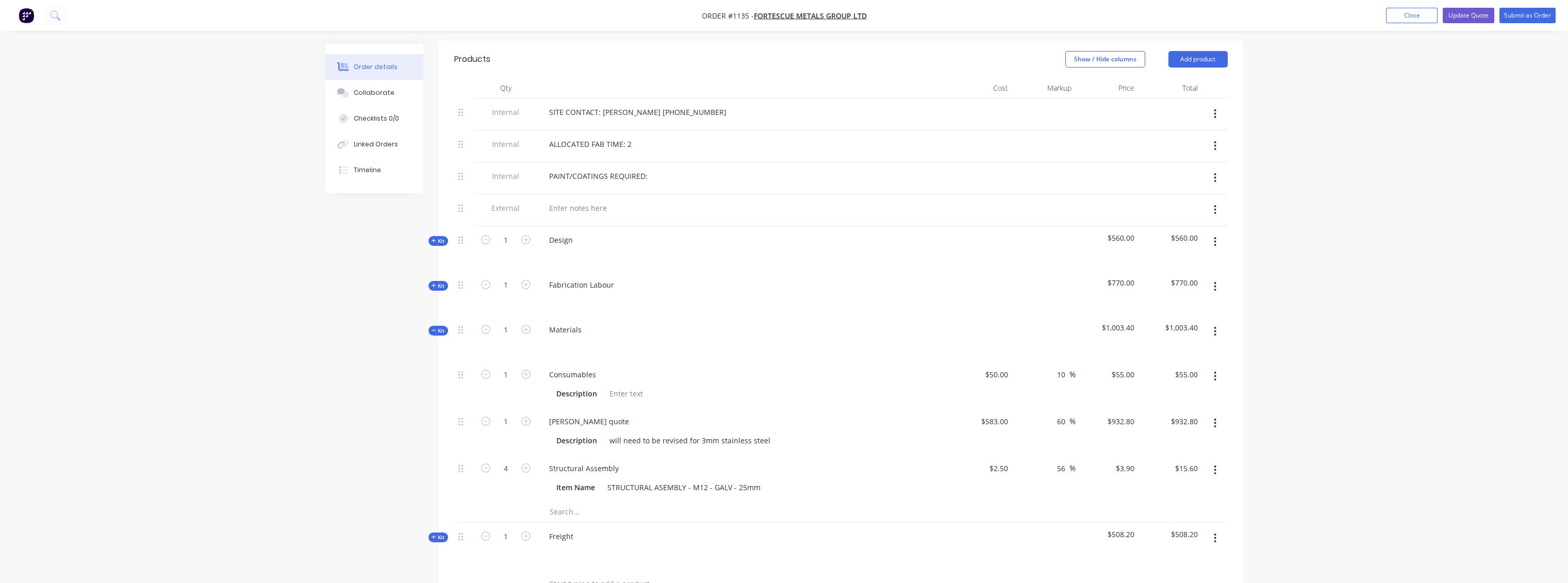
scroll to position [400, 0]
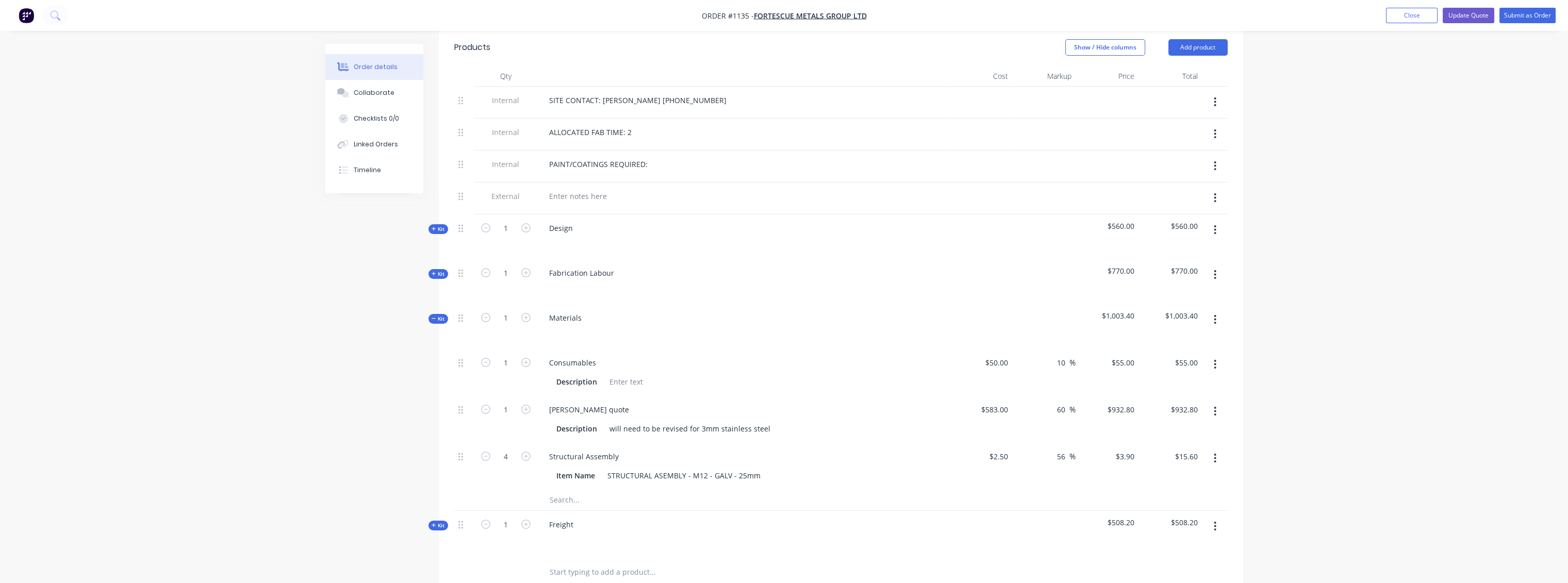
click at [1221, 449] on button "button" at bounding box center [1215, 458] width 24 height 18
click at [1147, 519] on div "Delete" at bounding box center [1178, 526] width 79 height 15
click at [569, 443] on input "text" at bounding box center [652, 453] width 206 height 20
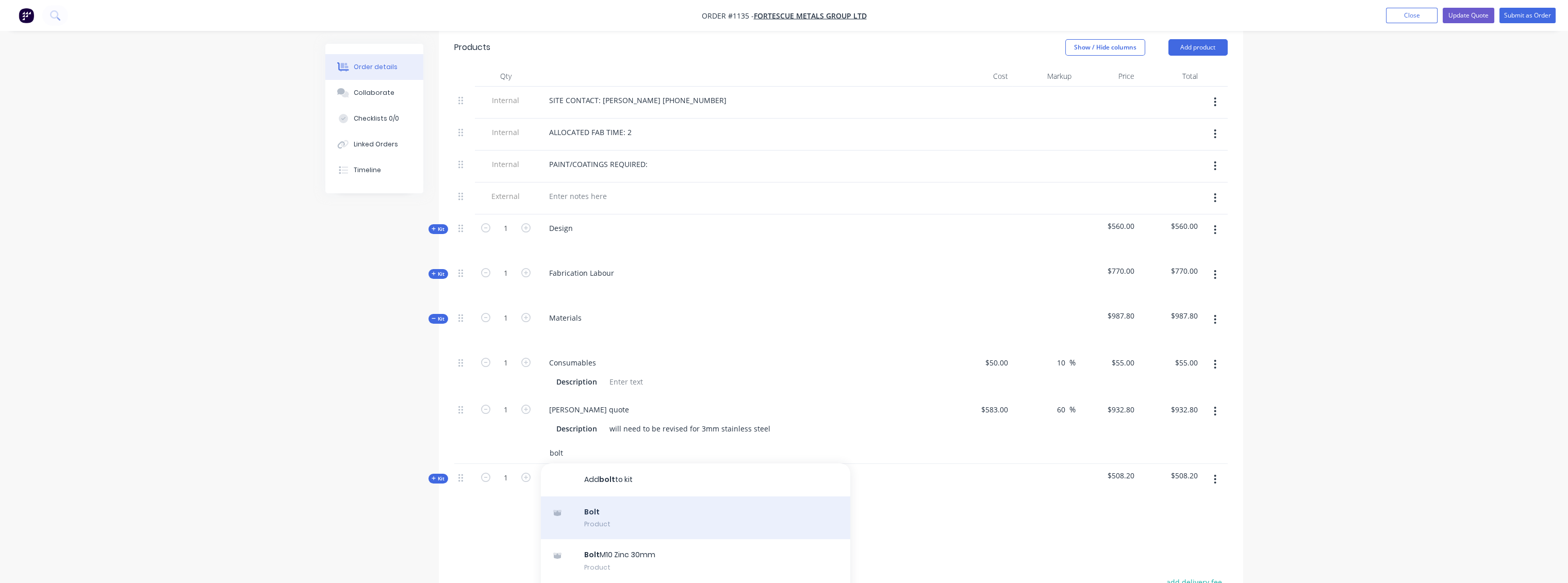
type input "bolt"
click at [616, 504] on div "Bolt Product" at bounding box center [696, 517] width 309 height 43
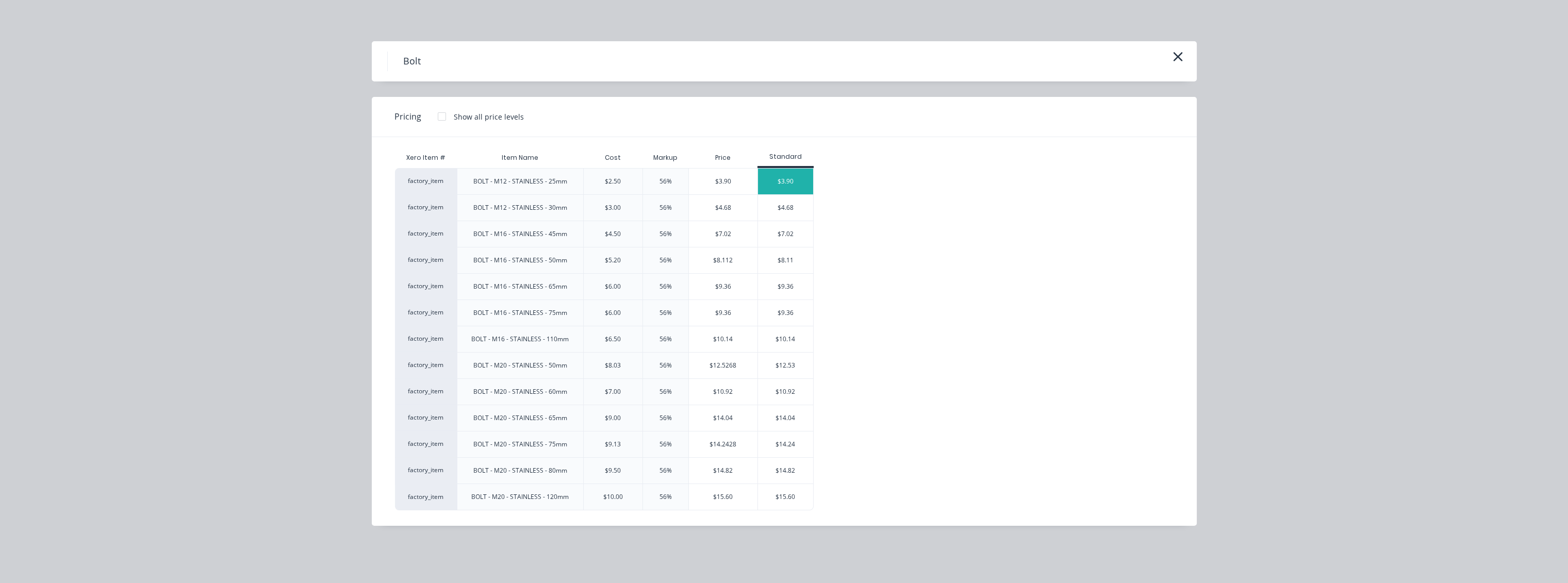
click at [786, 179] on div "$3.90" at bounding box center [785, 181] width 55 height 26
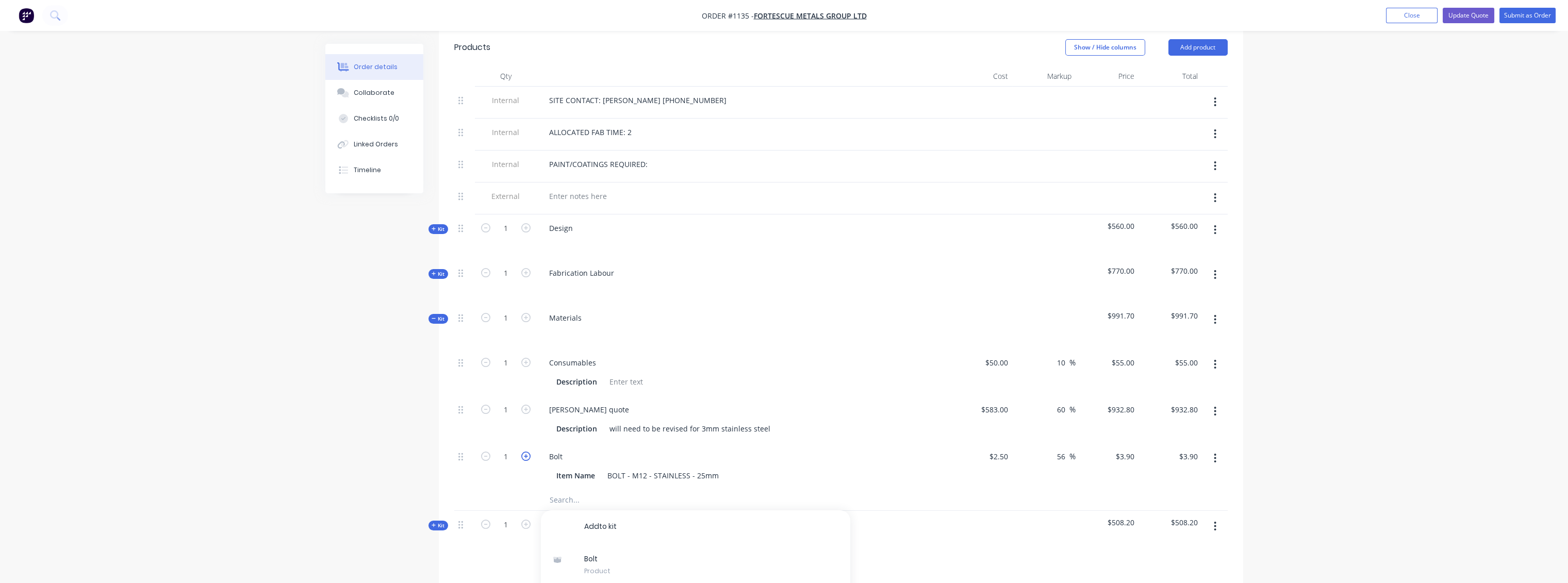
click at [526, 451] on icon "button" at bounding box center [526, 456] width 9 height 9
type input "2"
type input "$7.80"
click at [526, 451] on icon "button" at bounding box center [526, 456] width 9 height 9
type input "3"
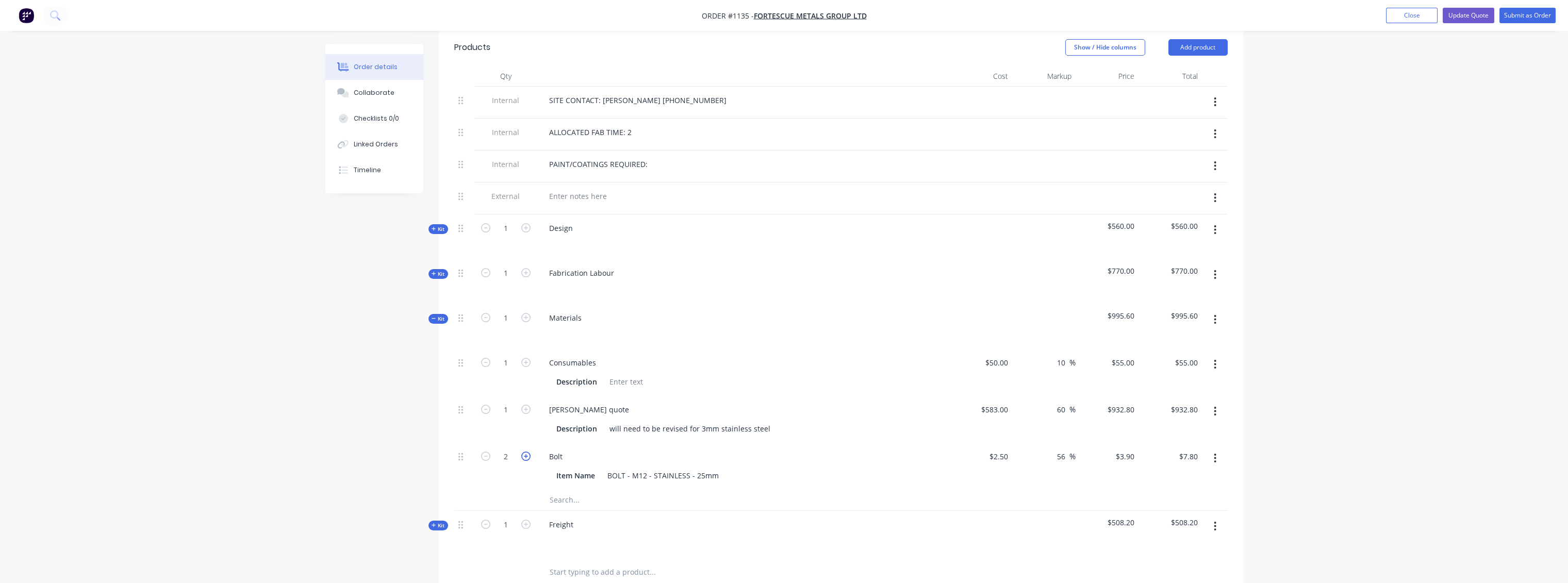
type input "$11.70"
click at [526, 451] on icon "button" at bounding box center [526, 456] width 9 height 9
type input "4"
type input "$15.60"
click at [571, 489] on input "text" at bounding box center [652, 499] width 206 height 20
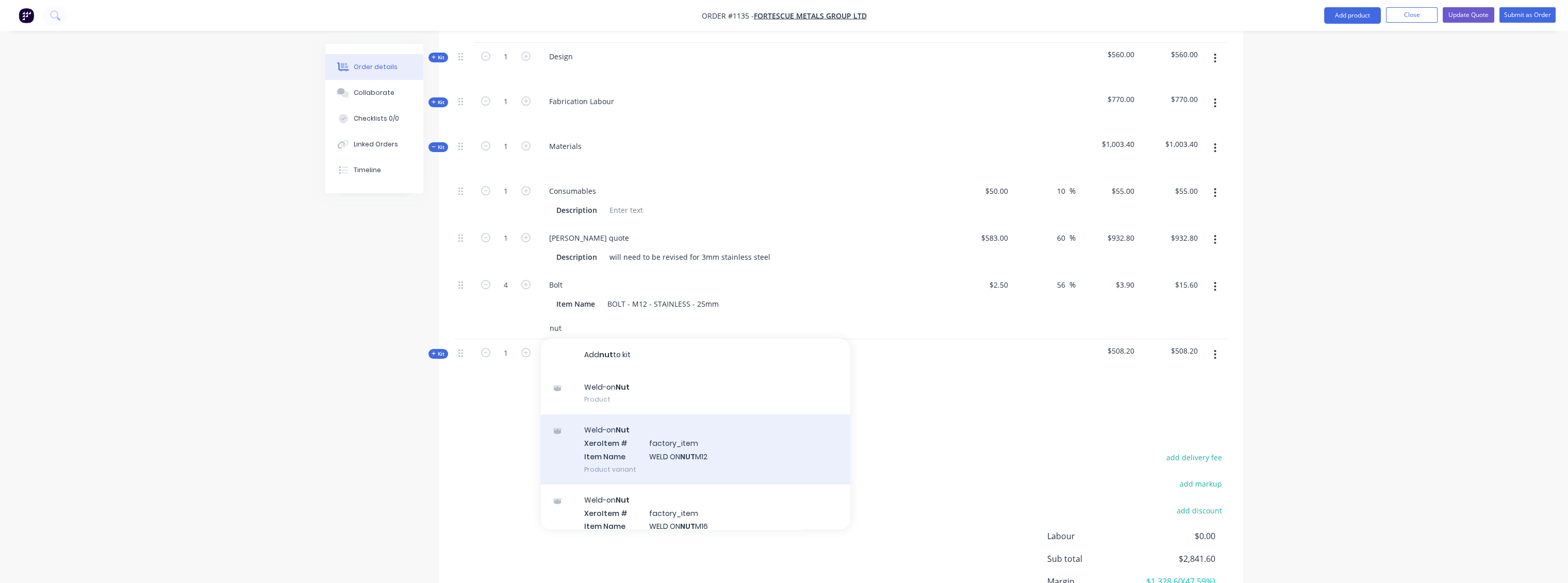
scroll to position [573, 0]
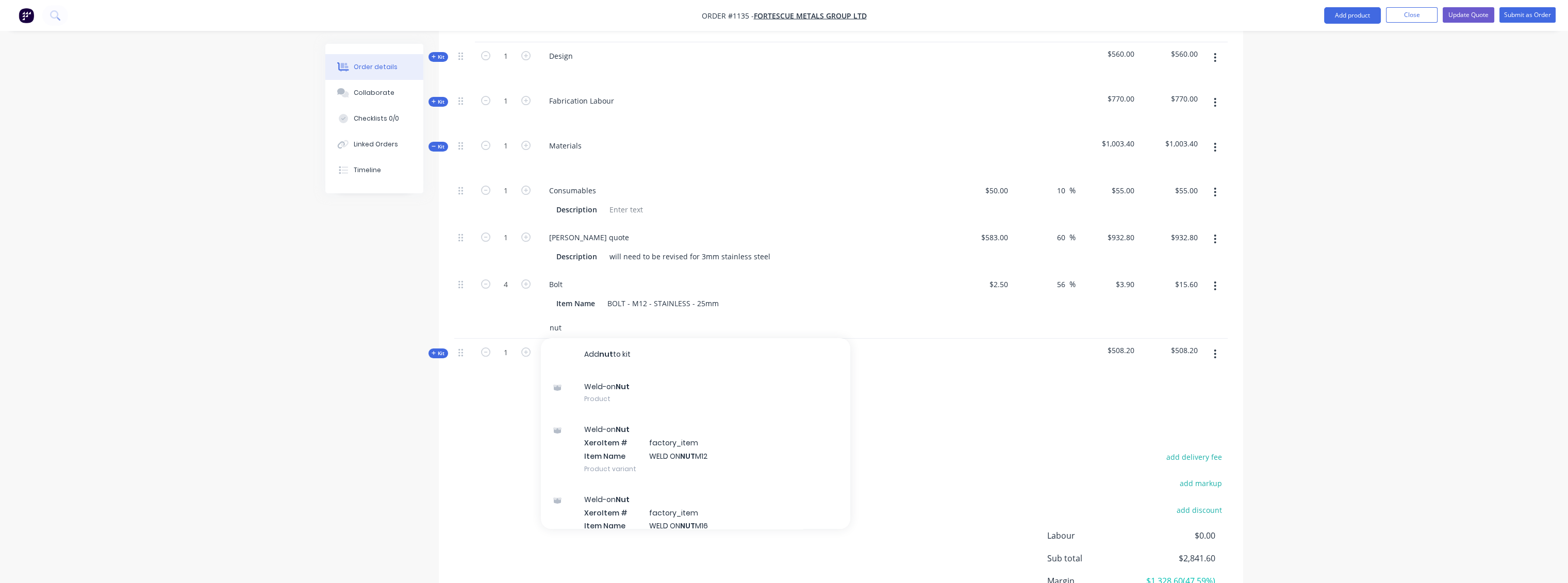
click at [696, 317] on input "nut" at bounding box center [652, 327] width 206 height 20
type input "nut"
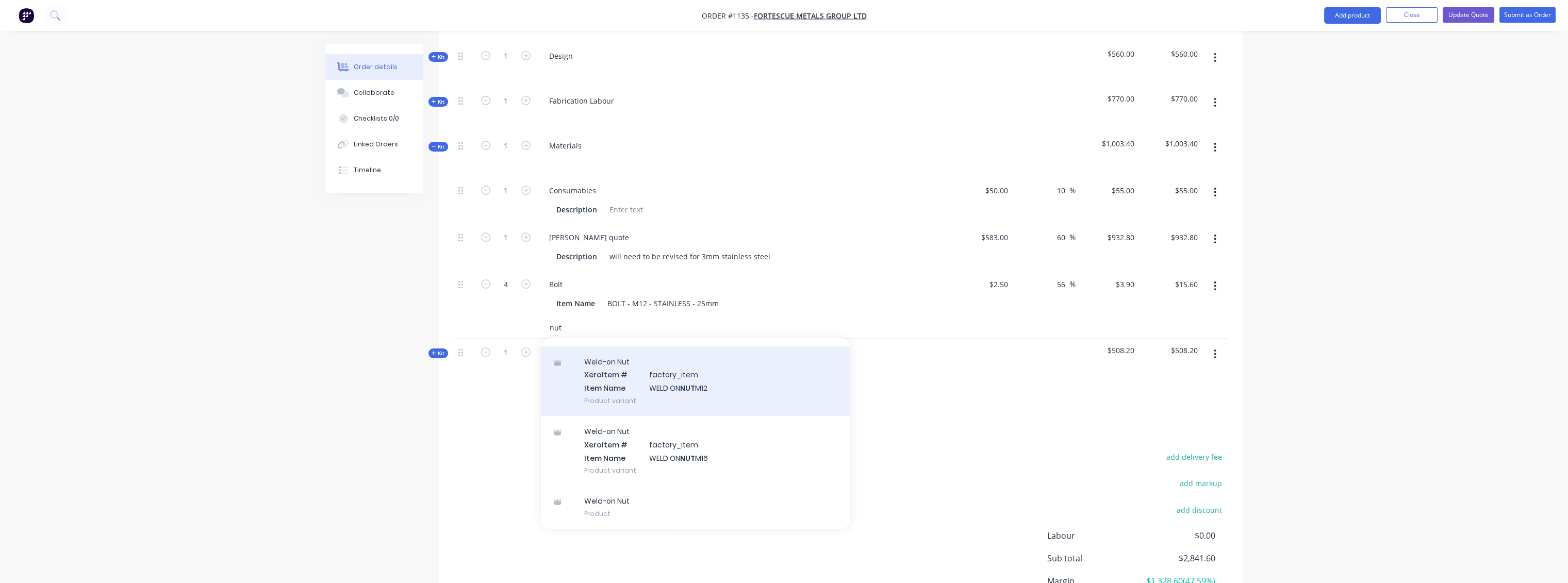
scroll to position [0, 0]
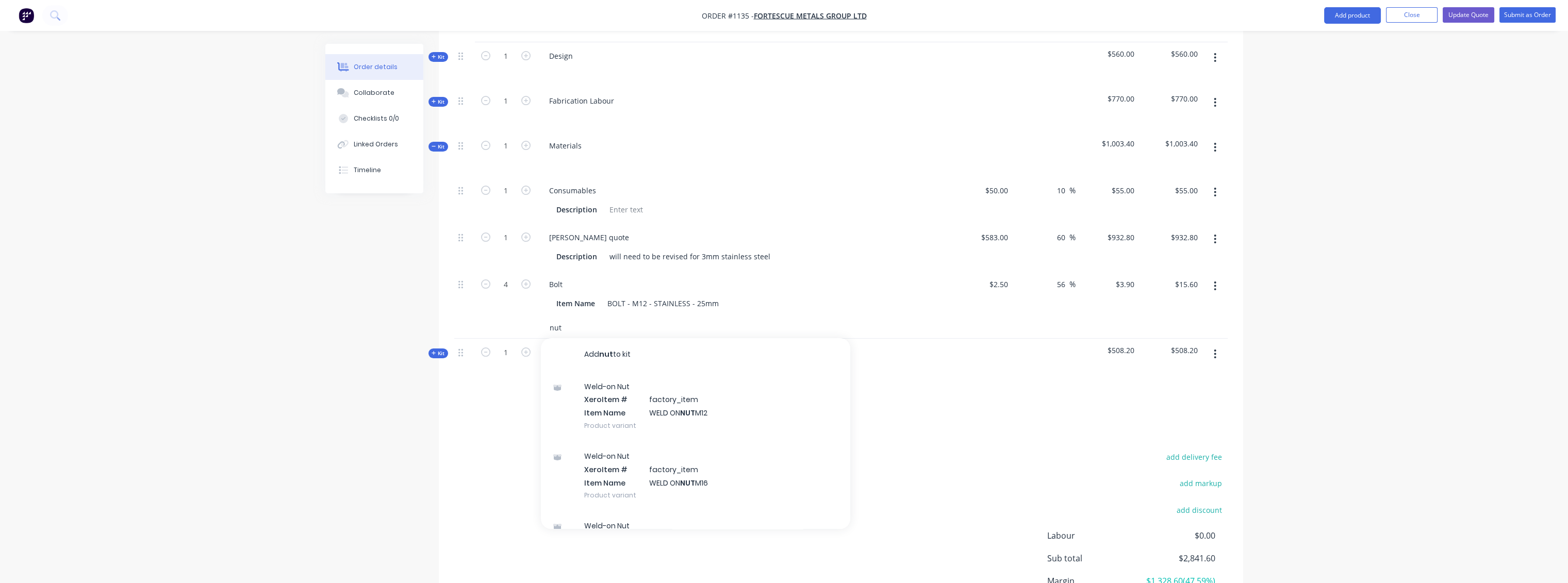
drag, startPoint x: 566, startPoint y: 311, endPoint x: 530, endPoint y: 310, distance: 36.0
click at [530, 317] on div "nut Add nut to kit Weld-on Nut Xero Item # factory_item Item Name WELD ON NUT M…" at bounding box center [841, 328] width 774 height 21
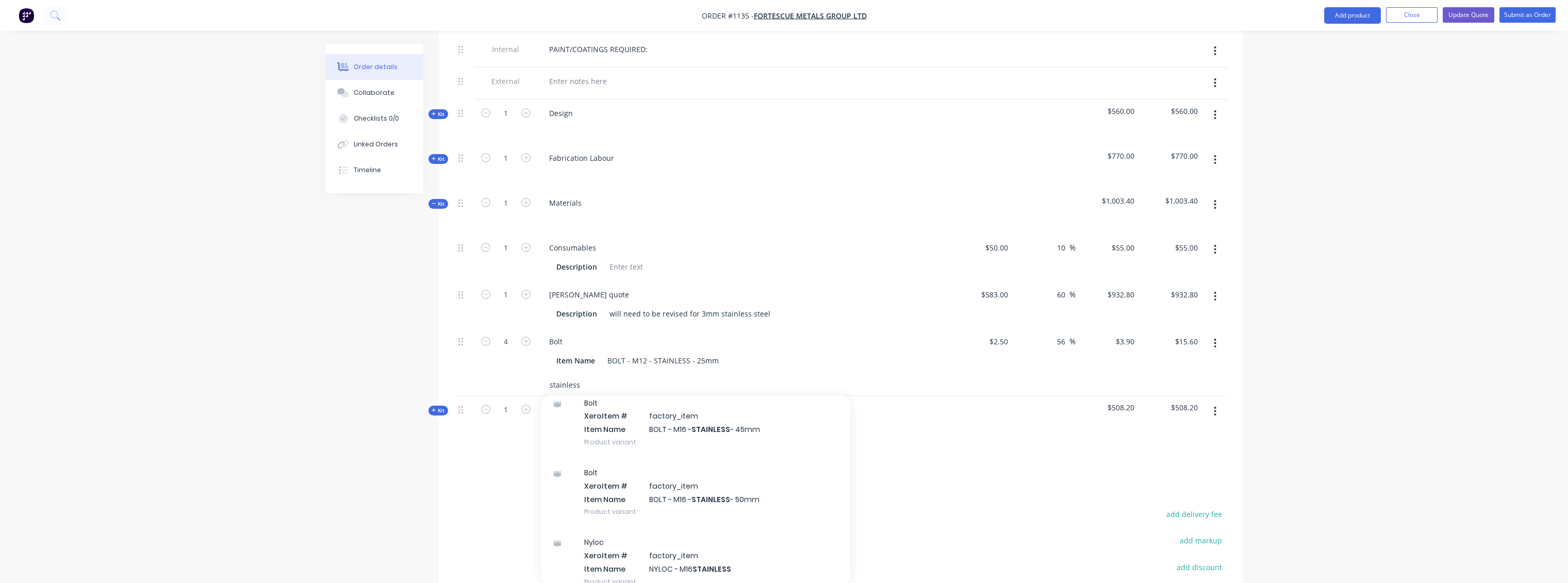
scroll to position [457, 0]
click at [597, 375] on input "stainless" at bounding box center [652, 385] width 206 height 20
type input "s"
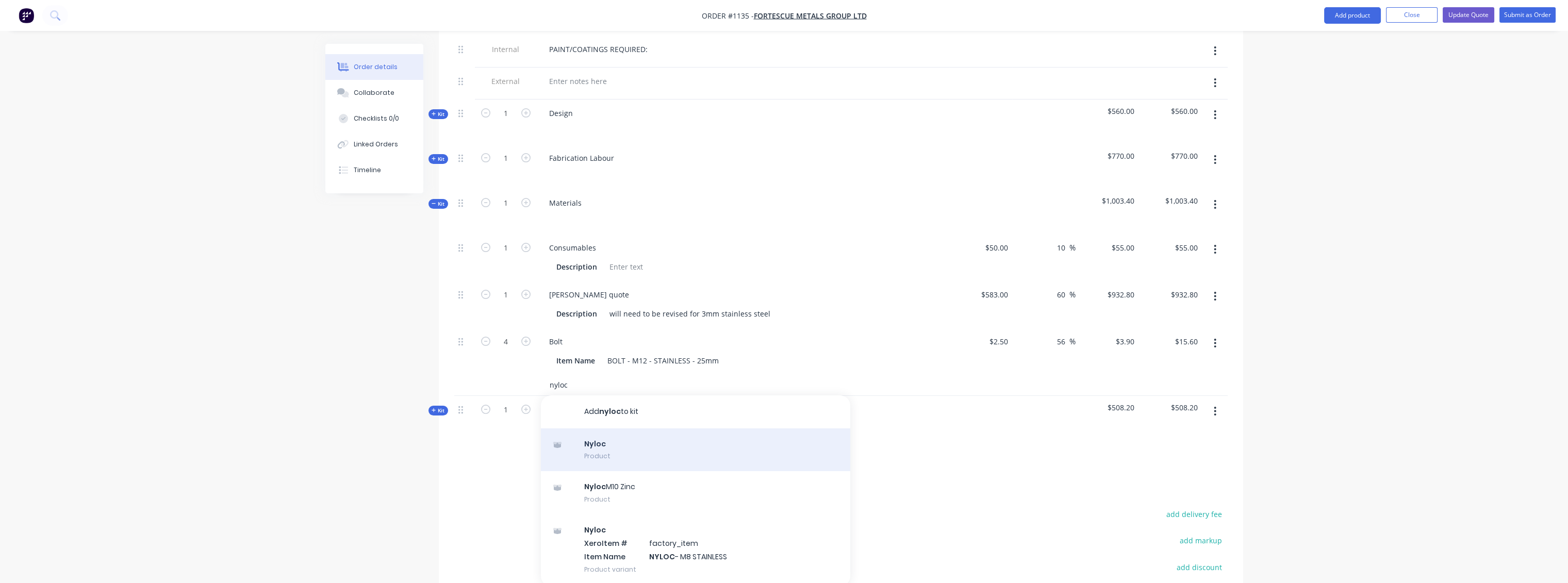
type input "nyloc"
click at [623, 431] on div "Nyloc Product" at bounding box center [696, 450] width 309 height 43
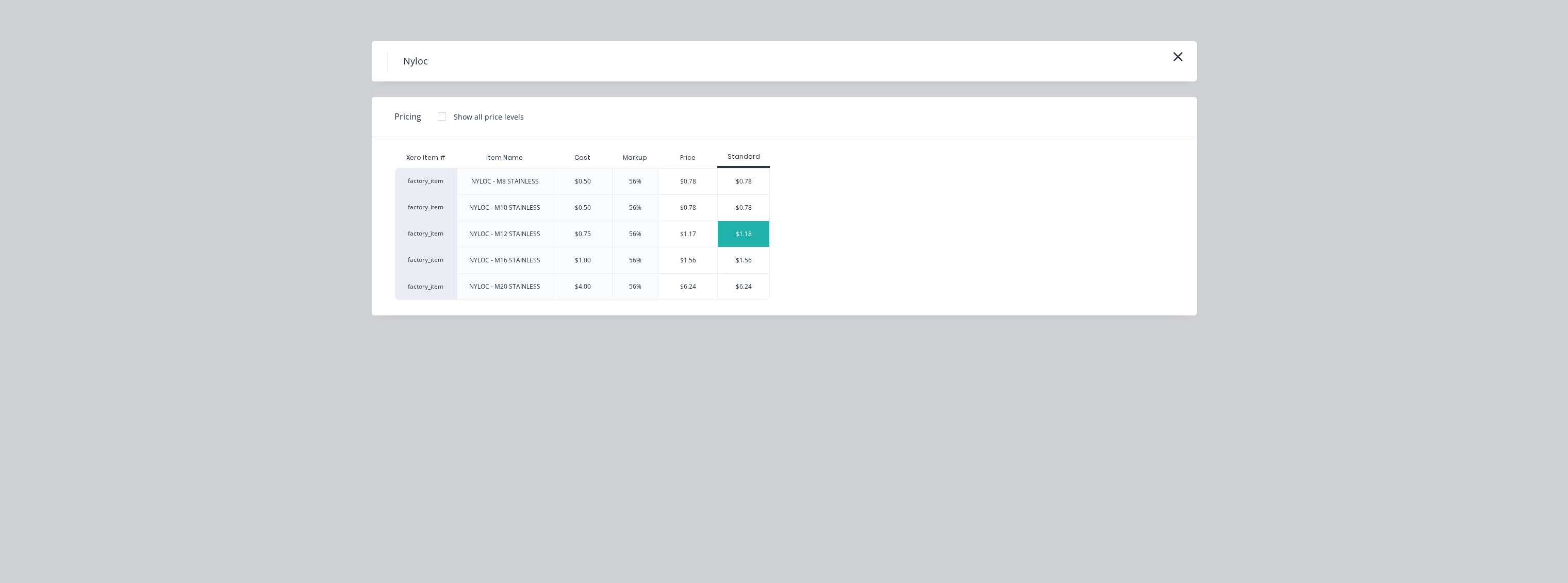
click at [745, 231] on div "$1.18" at bounding box center [743, 233] width 52 height 26
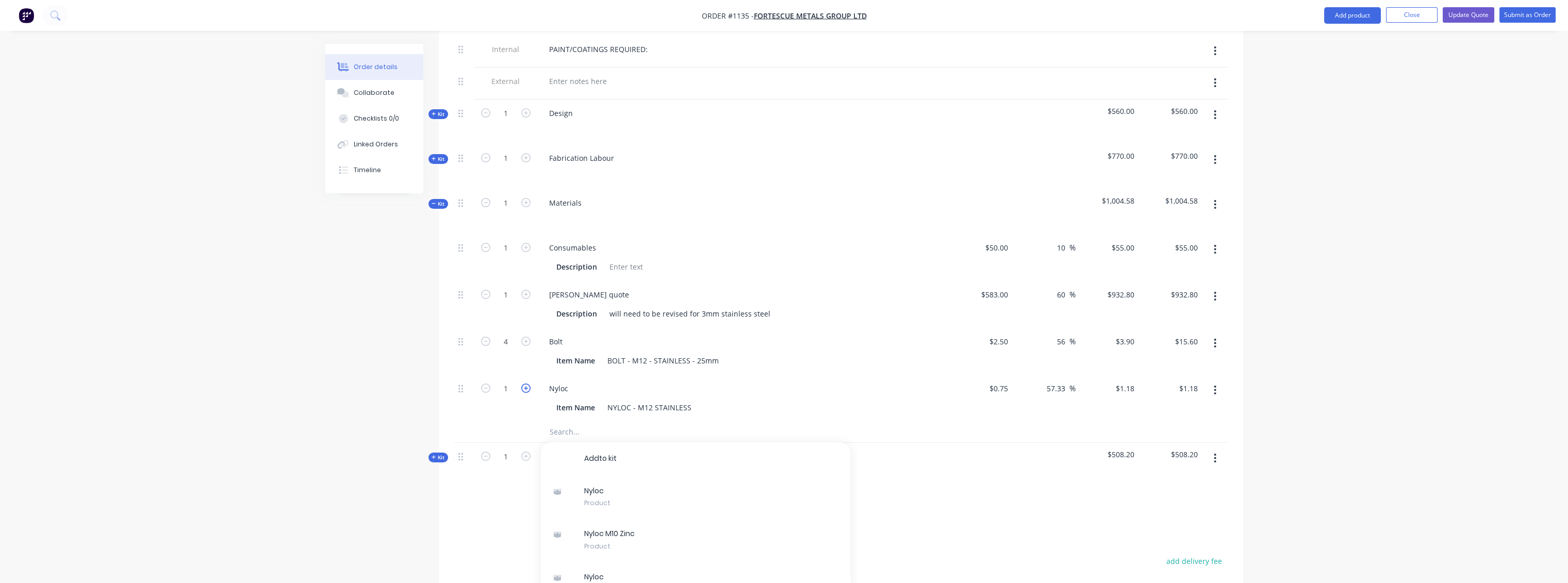
click at [525, 383] on icon "button" at bounding box center [526, 388] width 9 height 9
type input "2"
type input "$2.36"
click at [525, 383] on icon "button" at bounding box center [526, 388] width 9 height 9
type input "3"
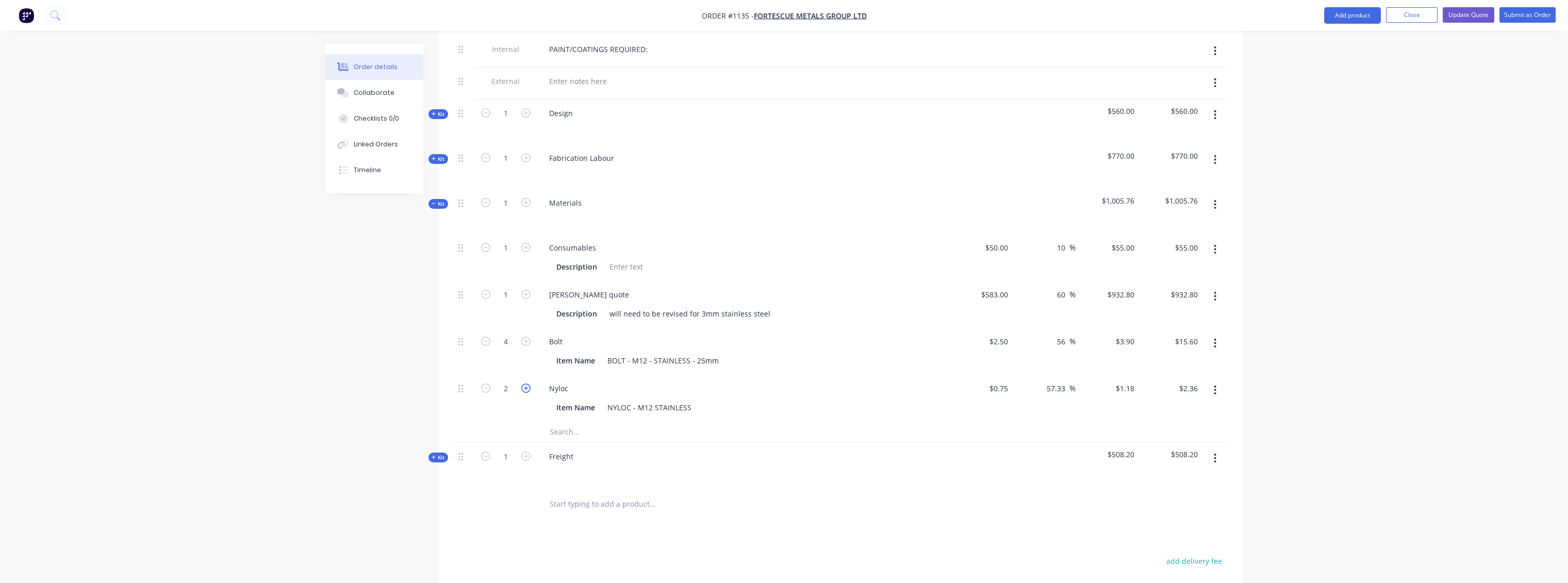
type input "$3.54"
click at [525, 383] on icon "button" at bounding box center [526, 388] width 9 height 9
type input "4"
type input "$4.72"
click at [525, 383] on icon "button" at bounding box center [526, 388] width 9 height 9
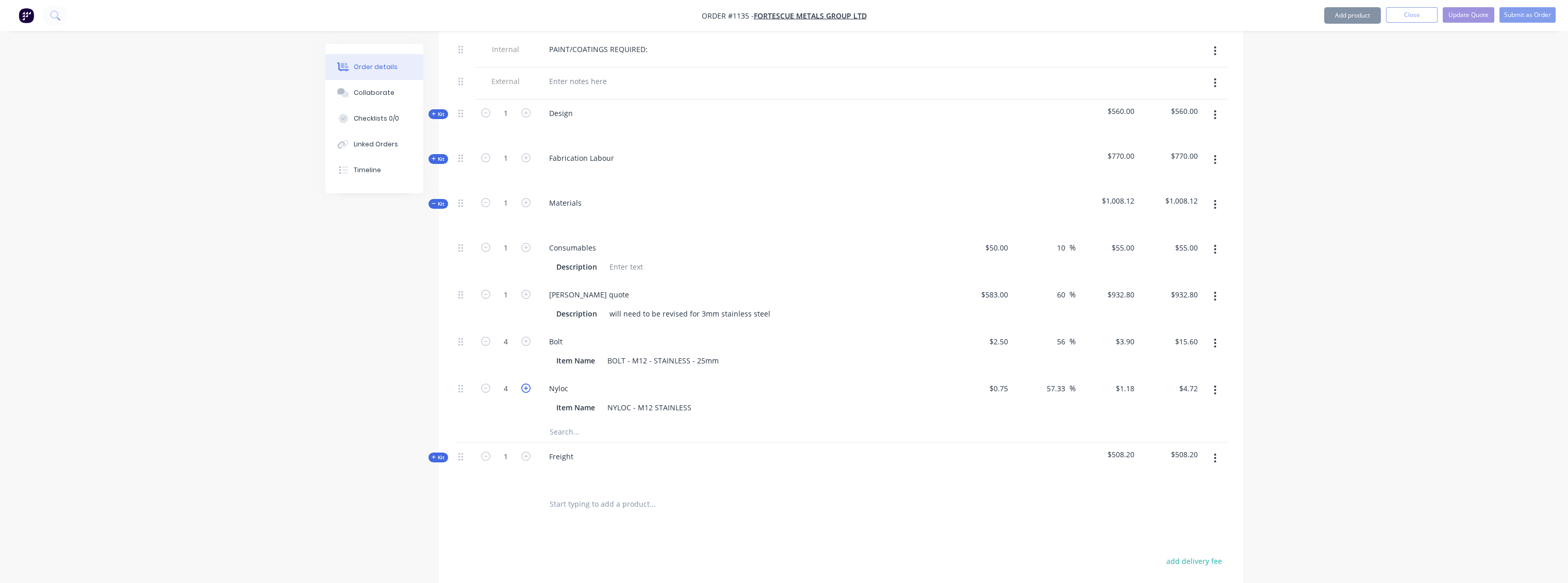
type input "5"
type input "$5.90"
click at [485, 383] on icon "button" at bounding box center [486, 388] width 9 height 9
type input "4"
type input "$4.72"
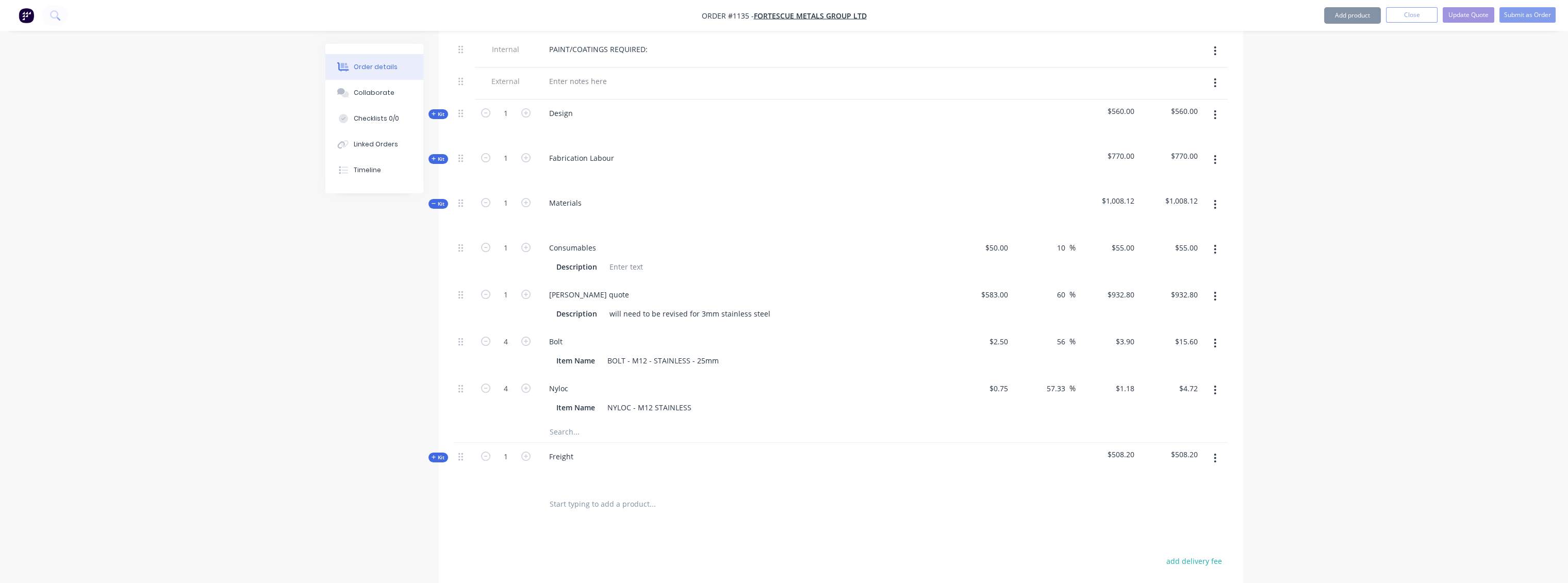
click at [559, 421] on input "text" at bounding box center [652, 431] width 206 height 20
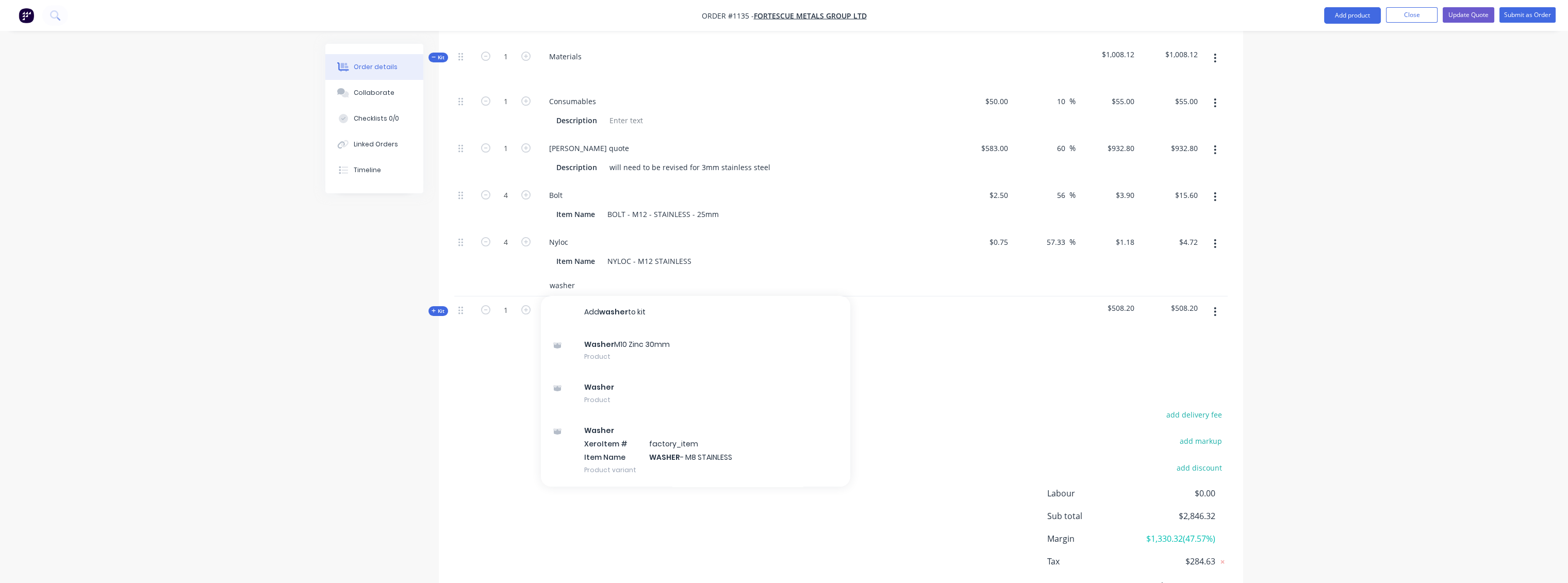
scroll to position [701, 0]
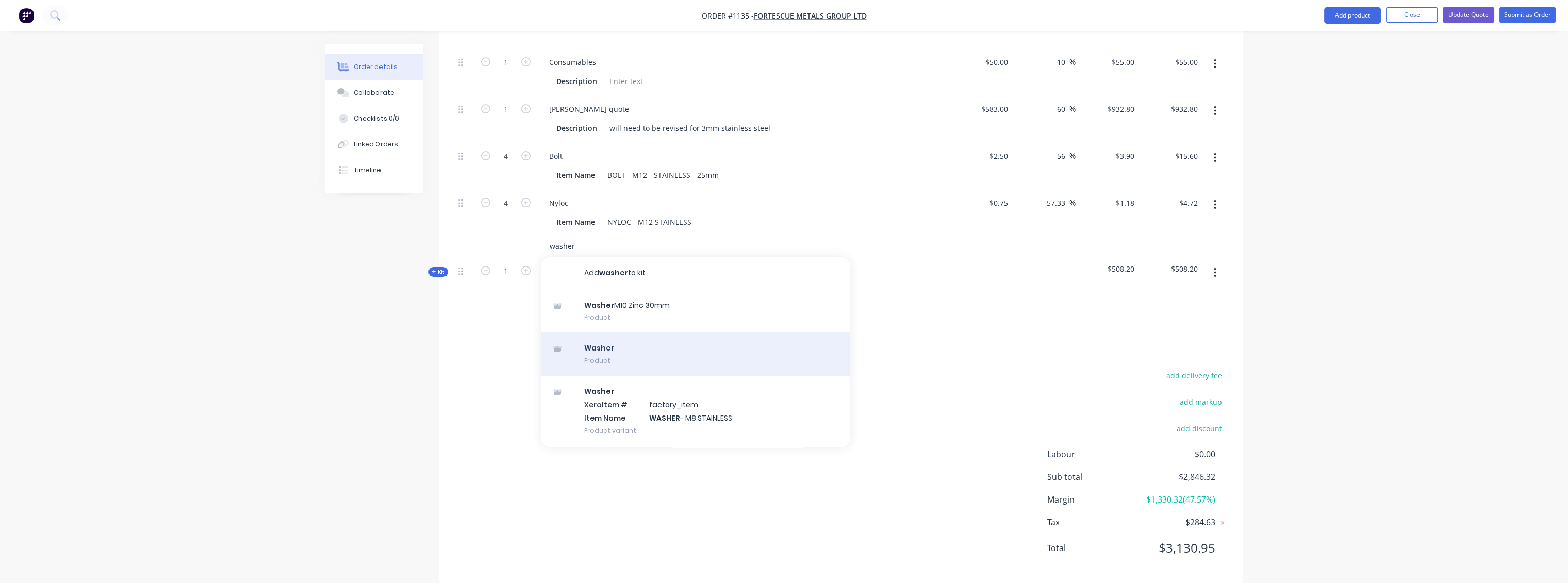
type input "washer"
click at [610, 344] on div "Washer Product" at bounding box center [696, 354] width 309 height 43
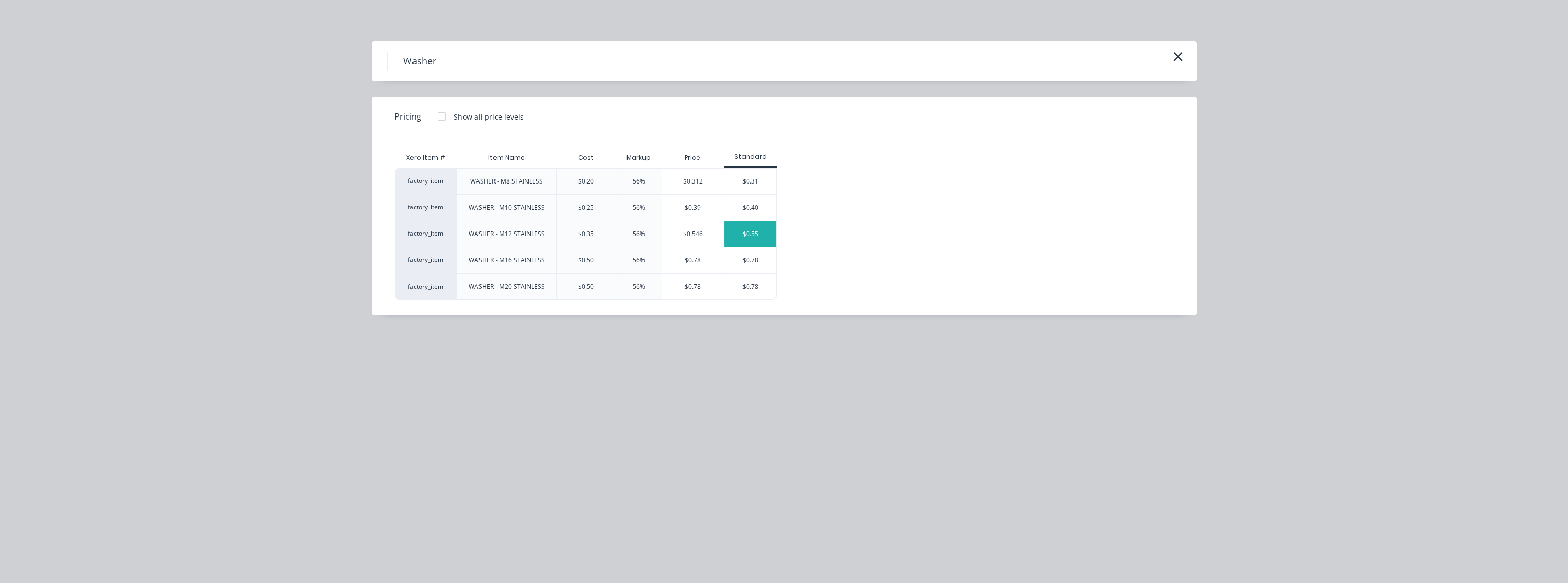
click at [760, 232] on div "$0.55" at bounding box center [750, 233] width 52 height 26
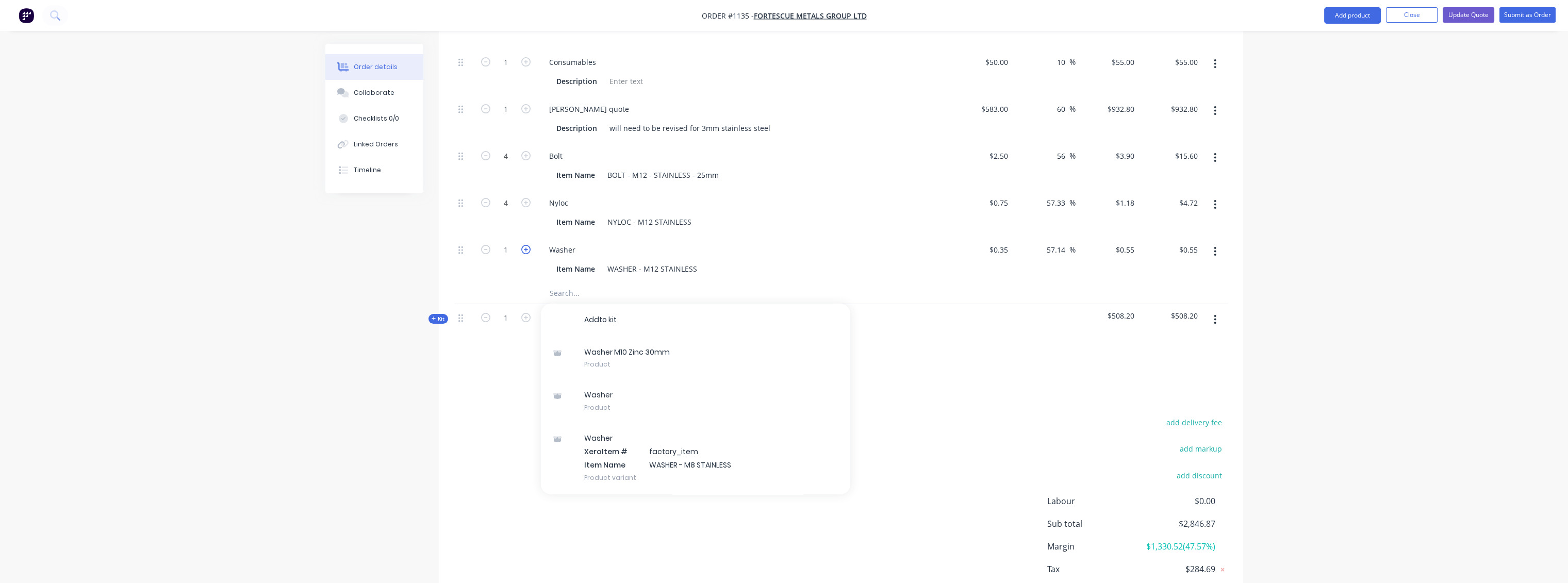
click at [525, 245] on icon "button" at bounding box center [526, 250] width 9 height 9
type input "2"
type input "$1.10"
click at [525, 245] on icon "button" at bounding box center [526, 250] width 9 height 9
type input "3"
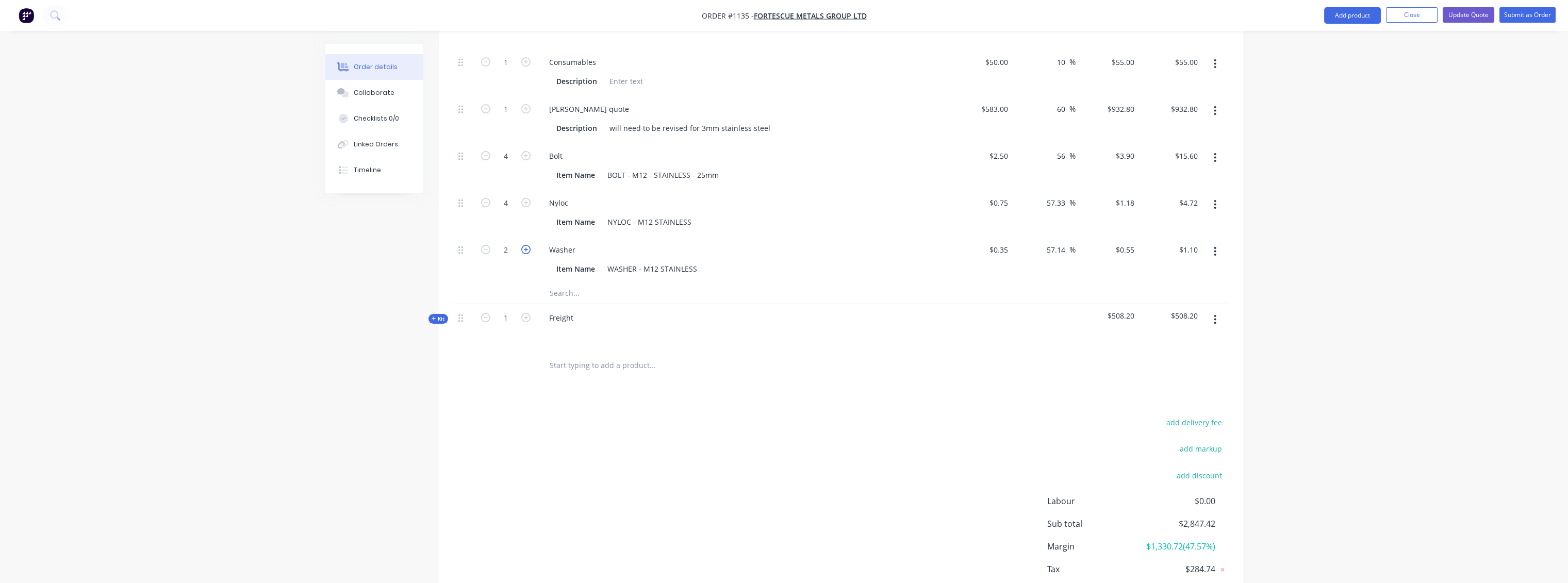
type input "$1.65"
click at [525, 245] on icon "button" at bounding box center [526, 250] width 9 height 9
type input "4"
type input "$2.20"
click at [525, 245] on icon "button" at bounding box center [526, 250] width 9 height 9
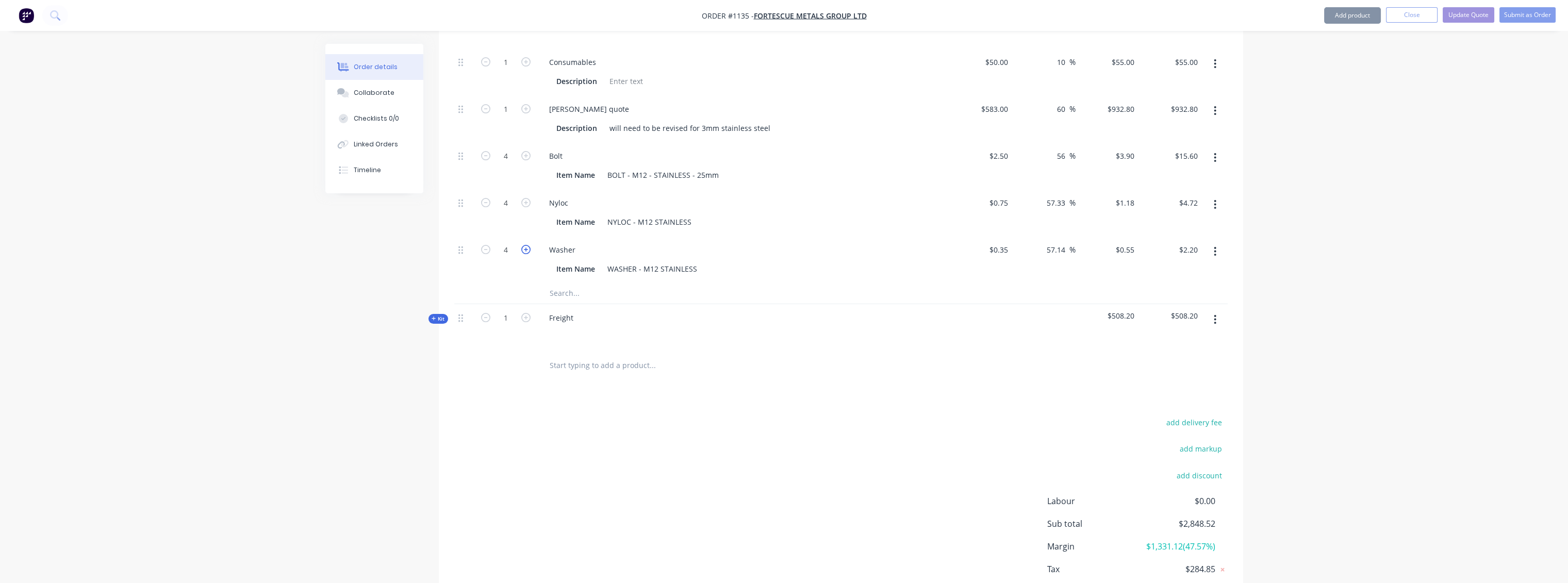
type input "5"
type input "$2.75"
click at [525, 245] on icon "button" at bounding box center [526, 250] width 9 height 9
type input "6"
type input "$3.30"
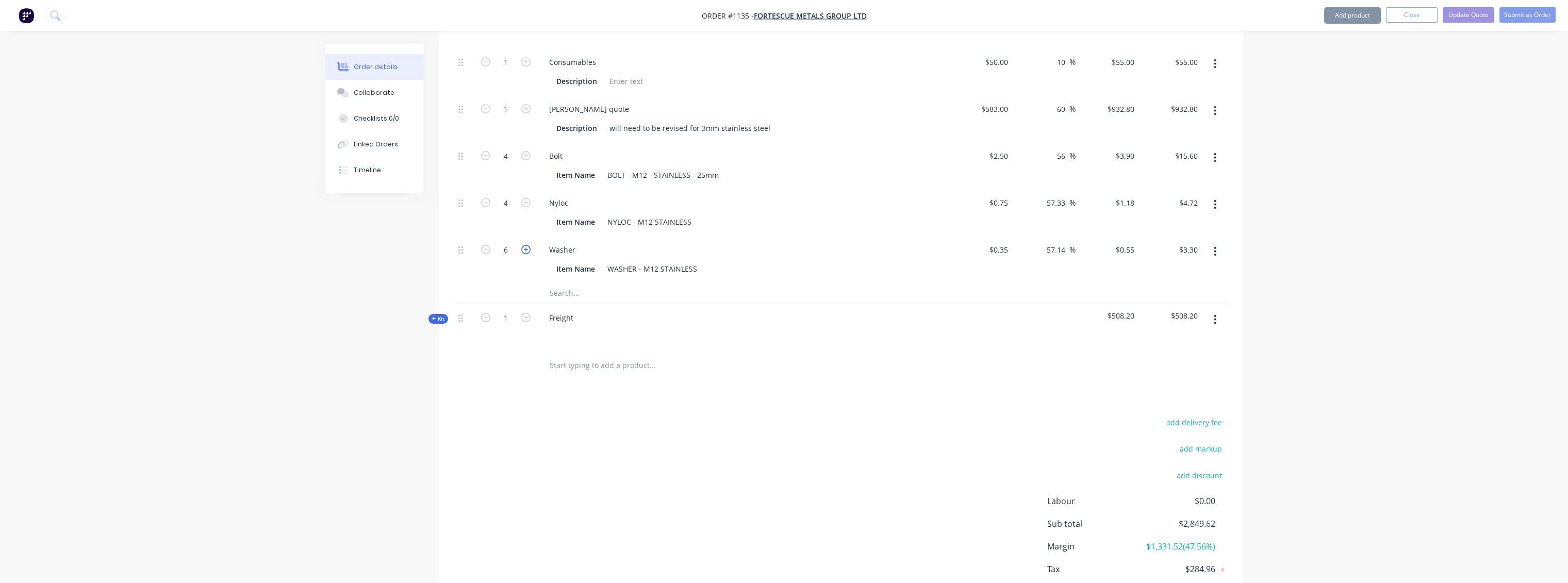
click at [525, 245] on icon "button" at bounding box center [526, 250] width 9 height 9
type input "7"
type input "$3.85"
click at [525, 245] on icon "button" at bounding box center [526, 250] width 9 height 9
type input "8"
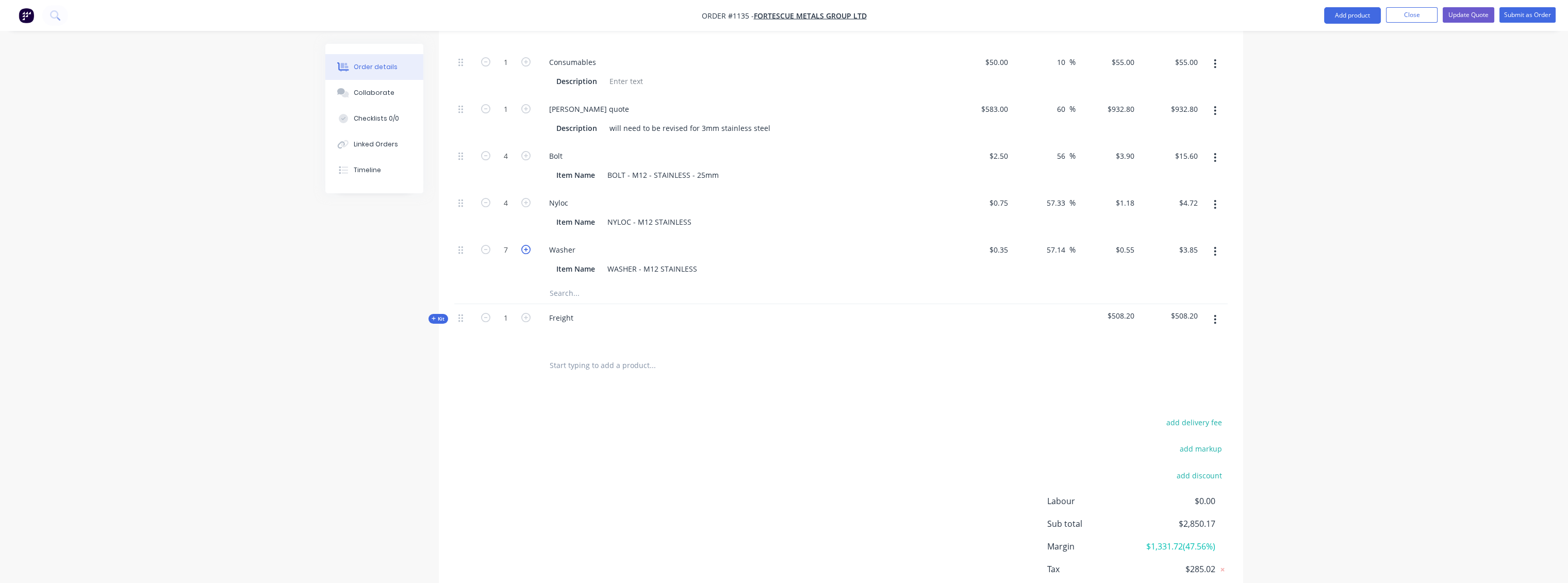
type input "$4.40"
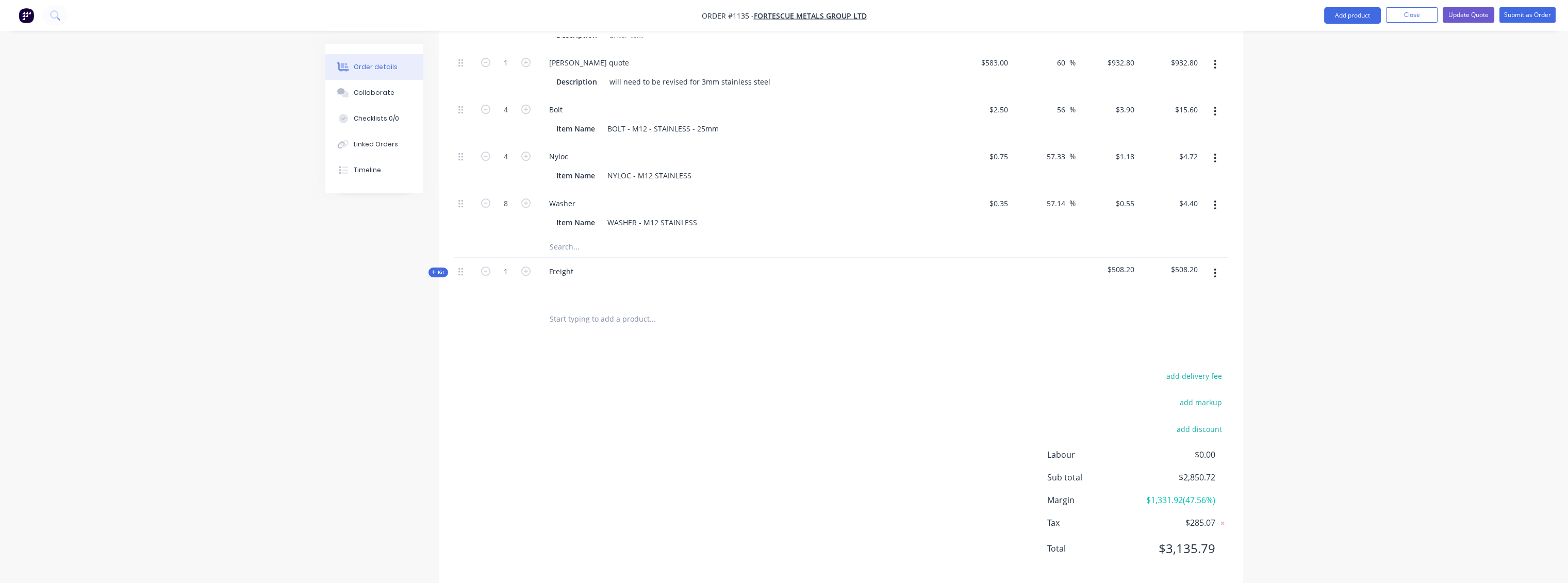
click at [1468, 18] on button "Update Quote" at bounding box center [1468, 15] width 52 height 16
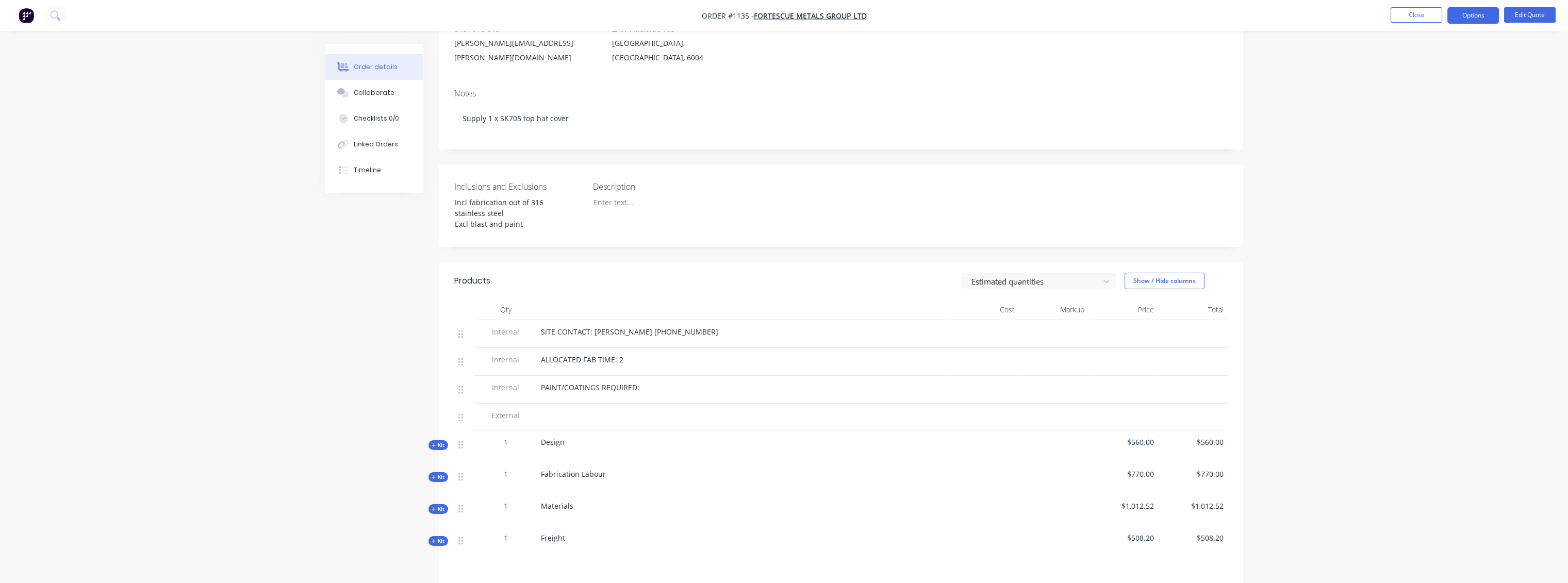
scroll to position [229, 0]
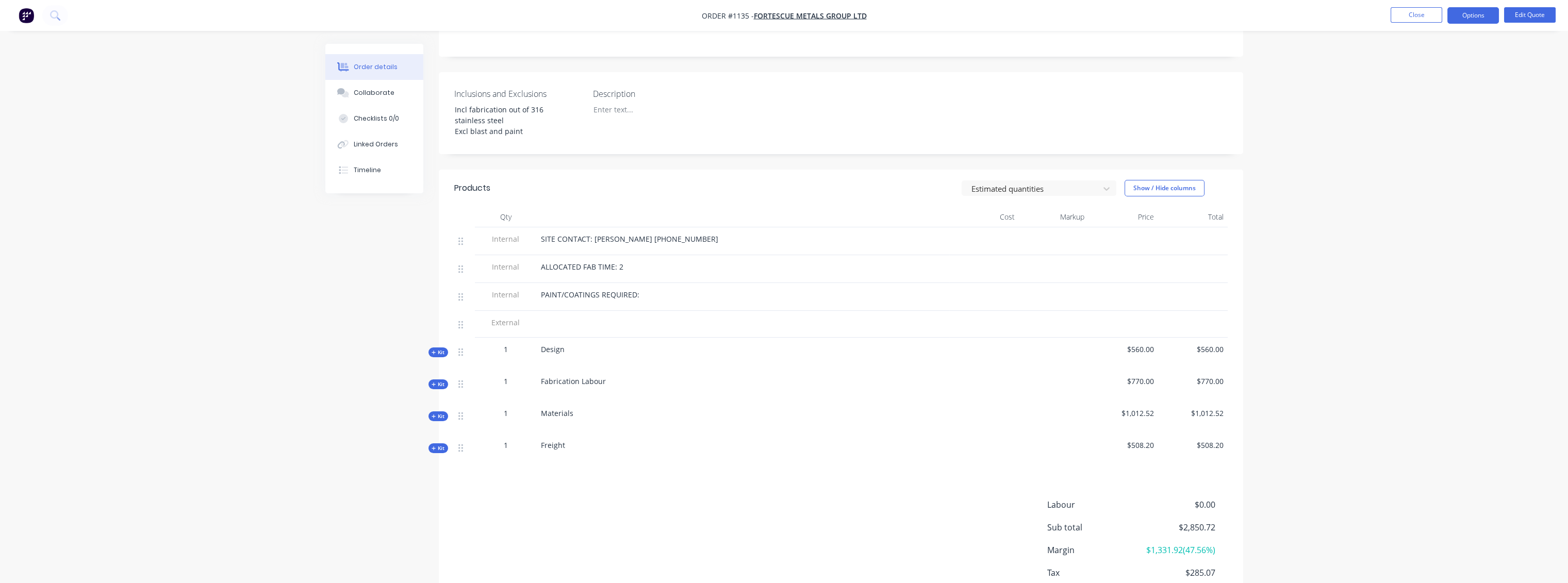
click at [585, 498] on div "Labour $0.00 Sub total $2,850.72 Margin $1,331.92 ( 47.56 %) Tax $285.07 Total …" at bounding box center [841, 558] width 774 height 119
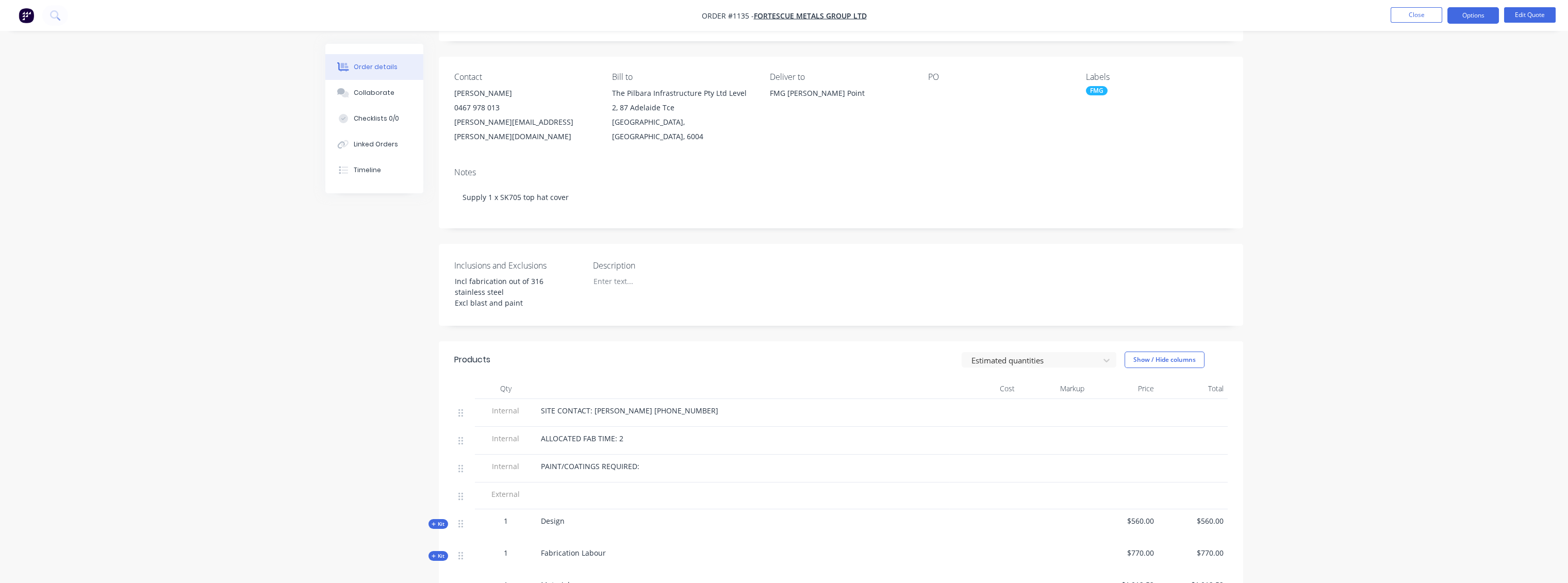
scroll to position [0, 0]
